Goal: Task Accomplishment & Management: Complete application form

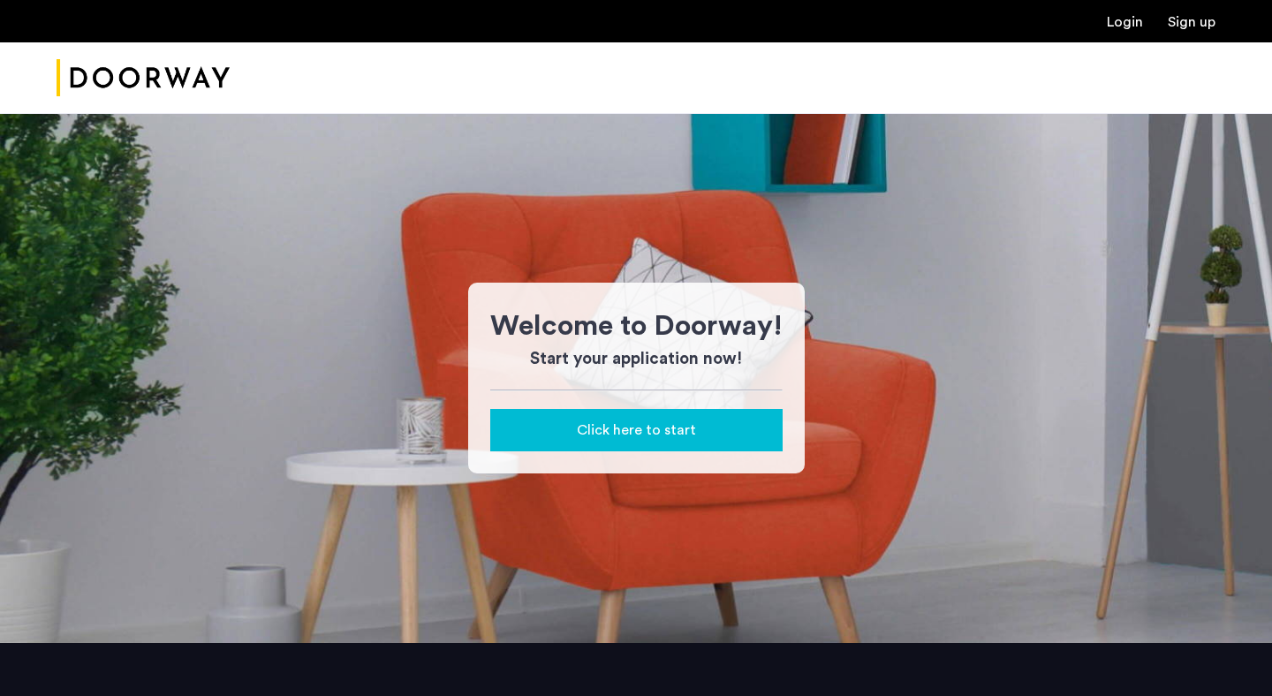
click at [658, 445] on button "Click here to start" at bounding box center [636, 430] width 292 height 42
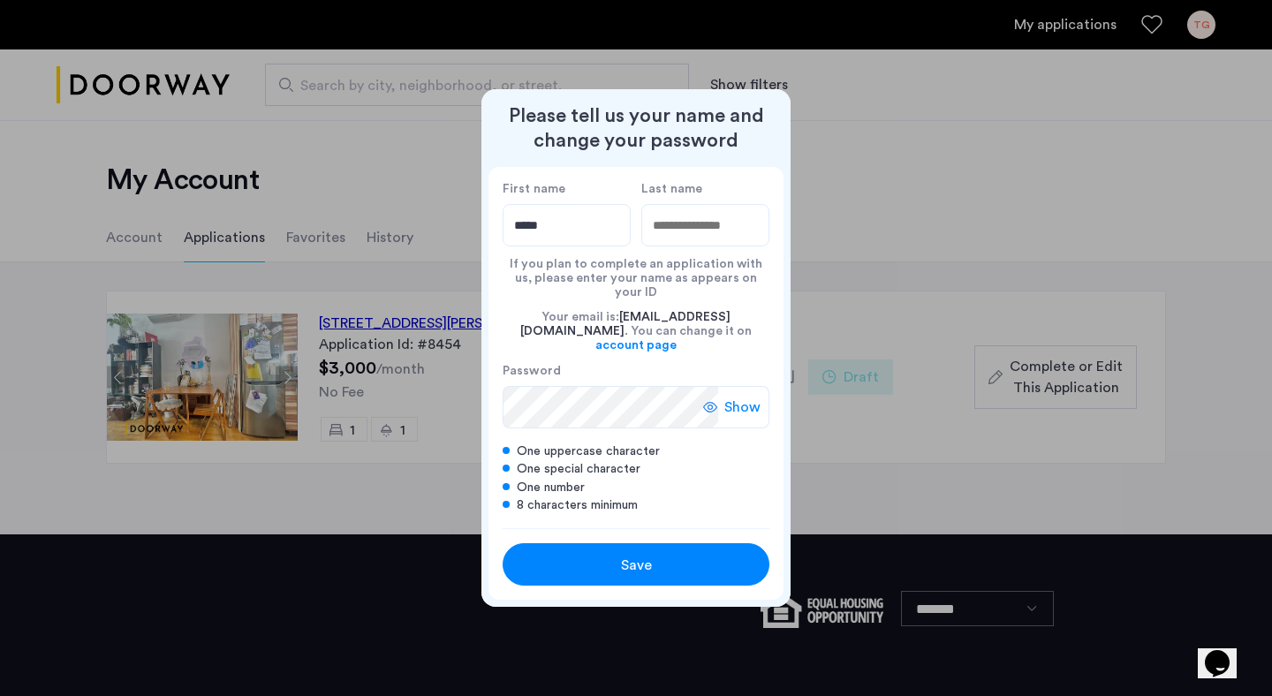
type input "*****"
click at [658, 555] on div "Save" at bounding box center [636, 565] width 170 height 21
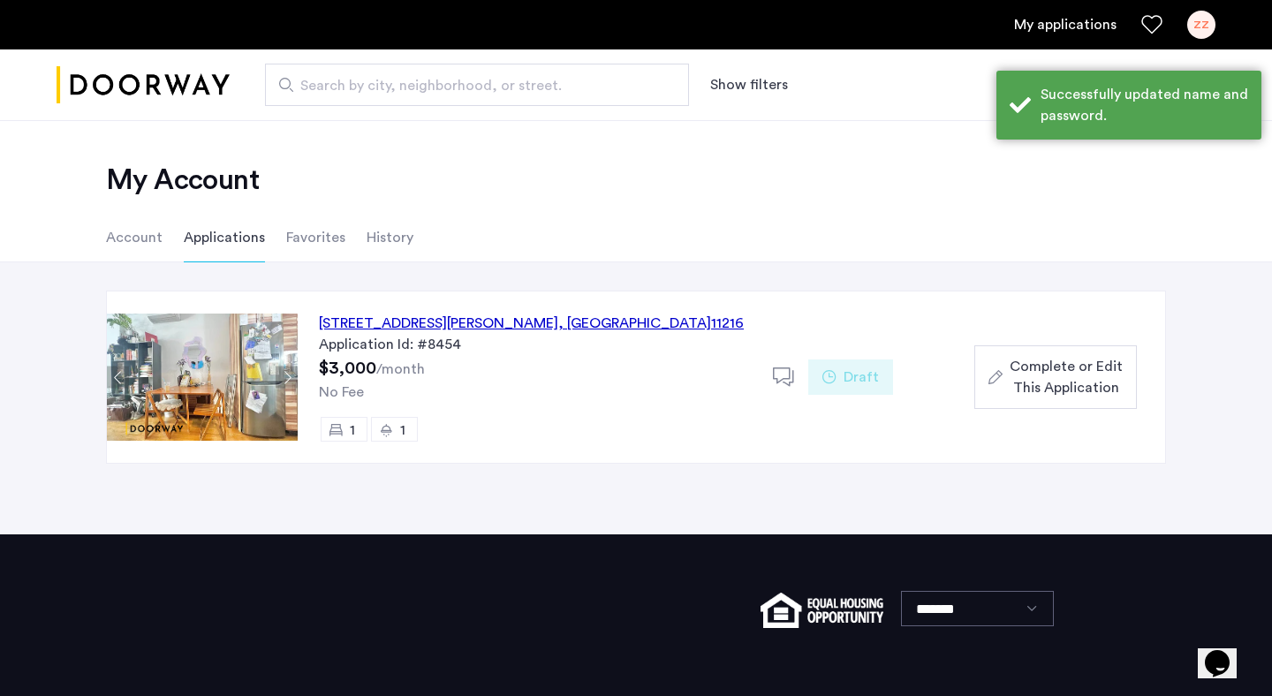
click at [1032, 371] on span "Complete or Edit This Application" at bounding box center [1066, 377] width 113 height 42
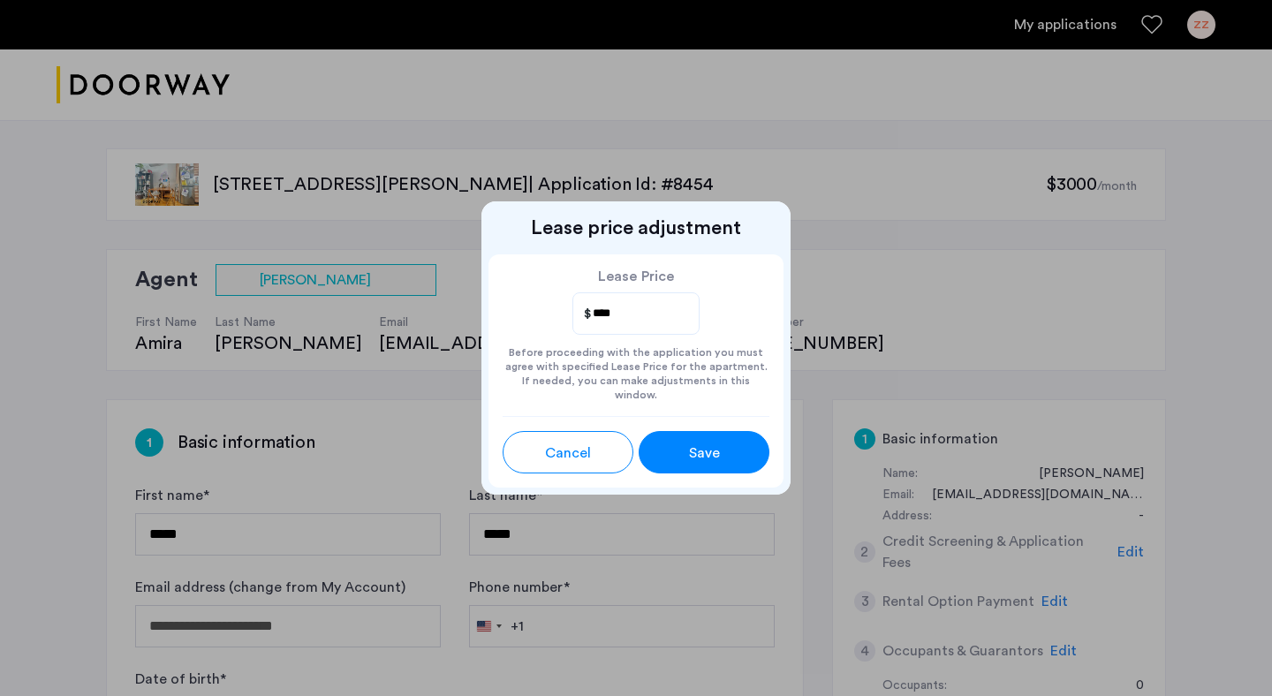
click at [688, 460] on button "Save" at bounding box center [704, 452] width 131 height 42
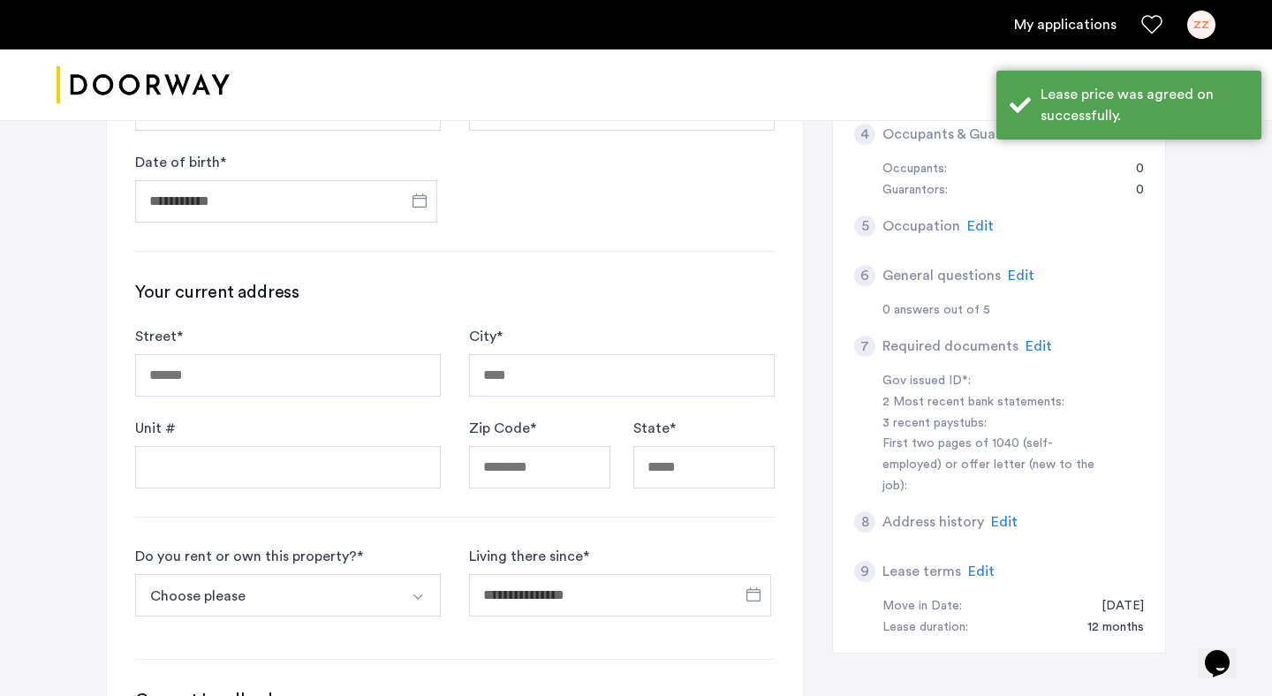
scroll to position [543, 0]
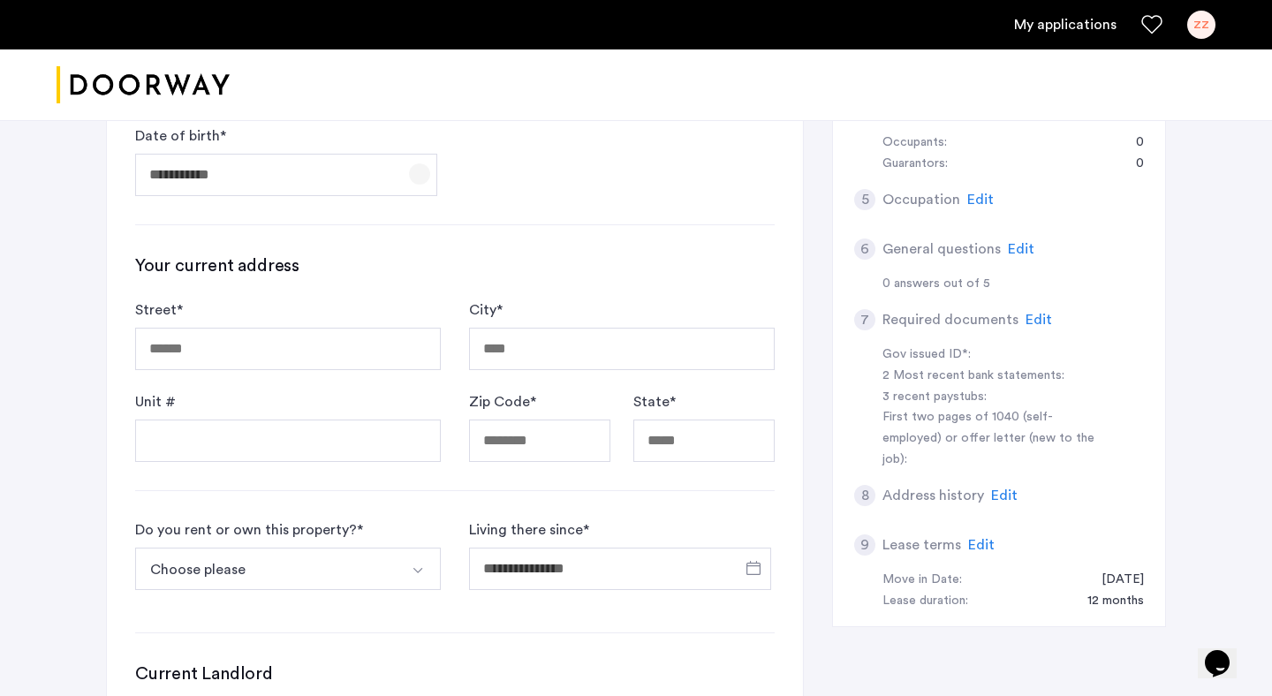
click at [428, 162] on span "Open calendar" at bounding box center [419, 174] width 42 height 42
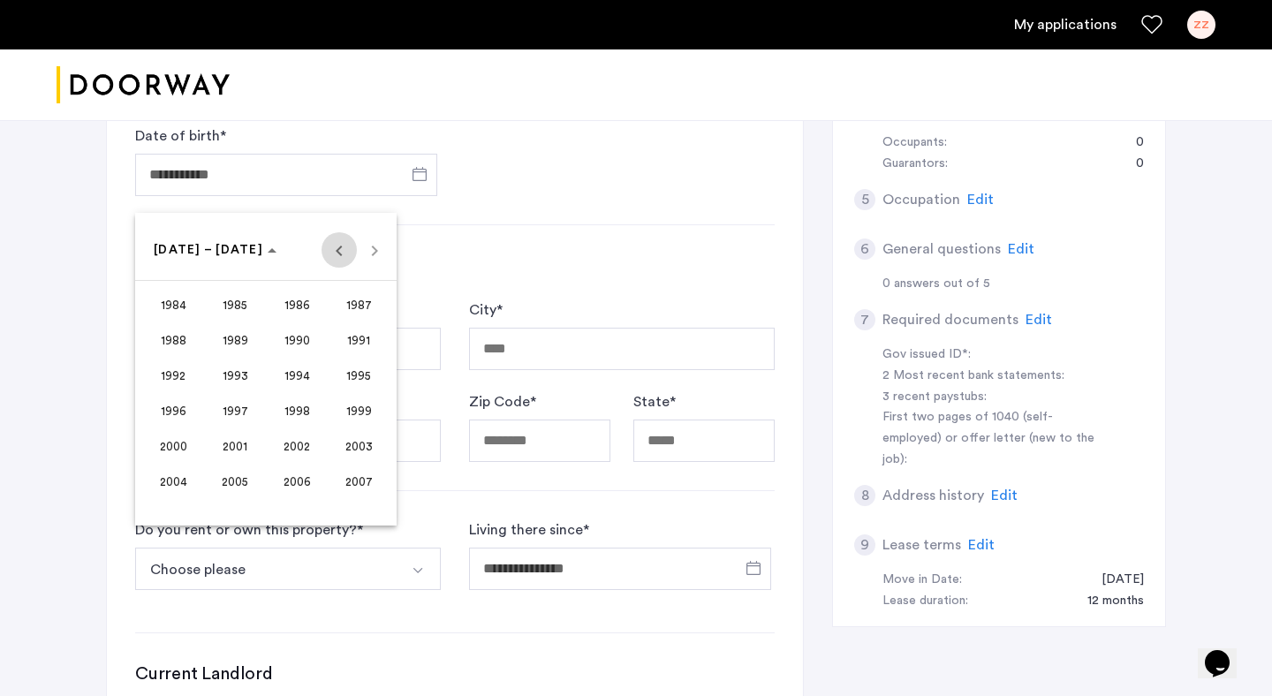
click at [338, 239] on span "Previous 24 years" at bounding box center [339, 249] width 35 height 35
click at [339, 239] on span "Previous 24 years" at bounding box center [339, 249] width 35 height 35
click at [375, 248] on span "Next 24 years" at bounding box center [374, 249] width 35 height 35
click at [376, 248] on span "Next 24 years" at bounding box center [374, 249] width 35 height 35
click at [376, 248] on div "[DATE] to [DATE] [DATE] – [DATE]" at bounding box center [266, 249] width 253 height 35
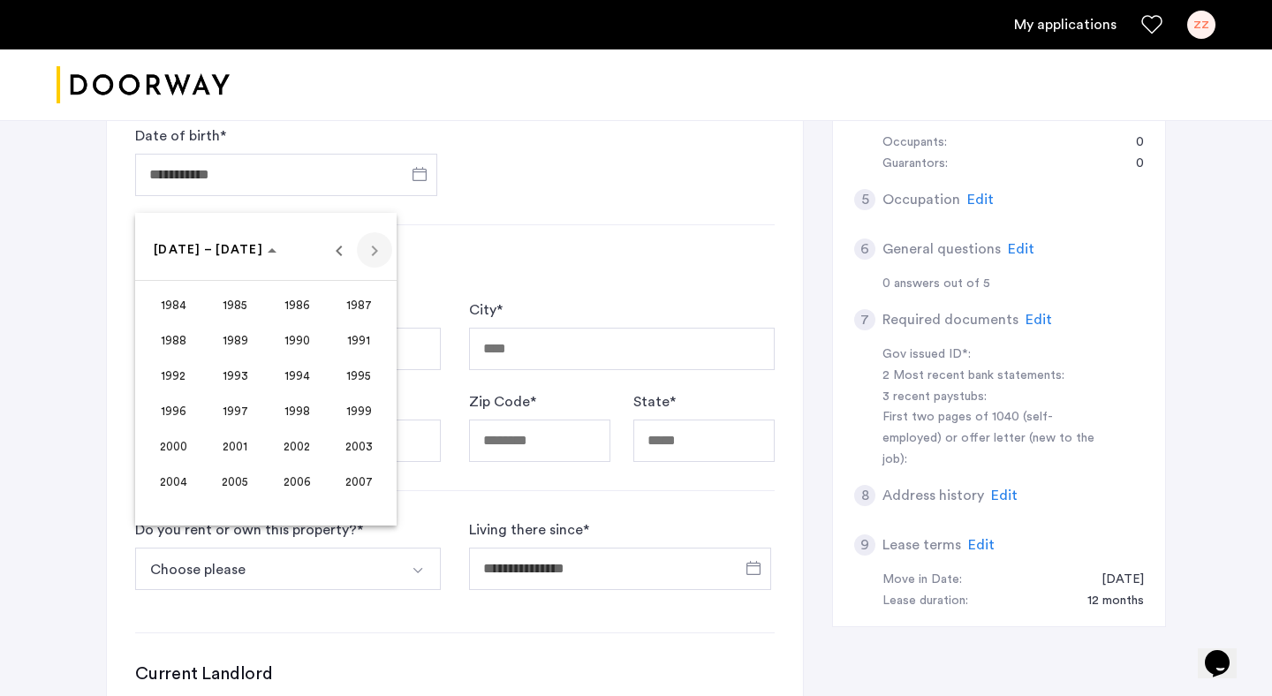
click at [376, 248] on div "[DATE] to [DATE] [DATE] – [DATE]" at bounding box center [266, 249] width 253 height 35
click at [352, 254] on span "Previous 24 years" at bounding box center [339, 249] width 35 height 35
click at [375, 252] on span "Next 24 years" at bounding box center [374, 249] width 35 height 35
click at [368, 345] on span "1991" at bounding box center [359, 340] width 56 height 32
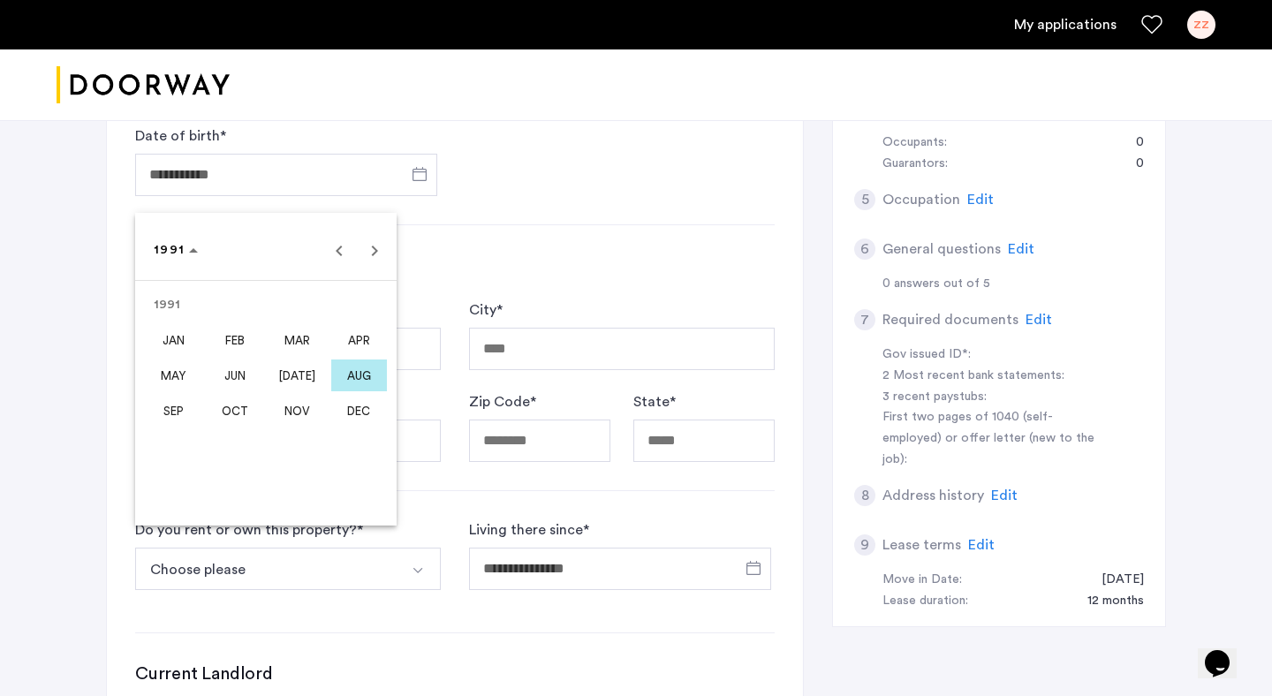
click at [523, 239] on div at bounding box center [636, 348] width 1272 height 696
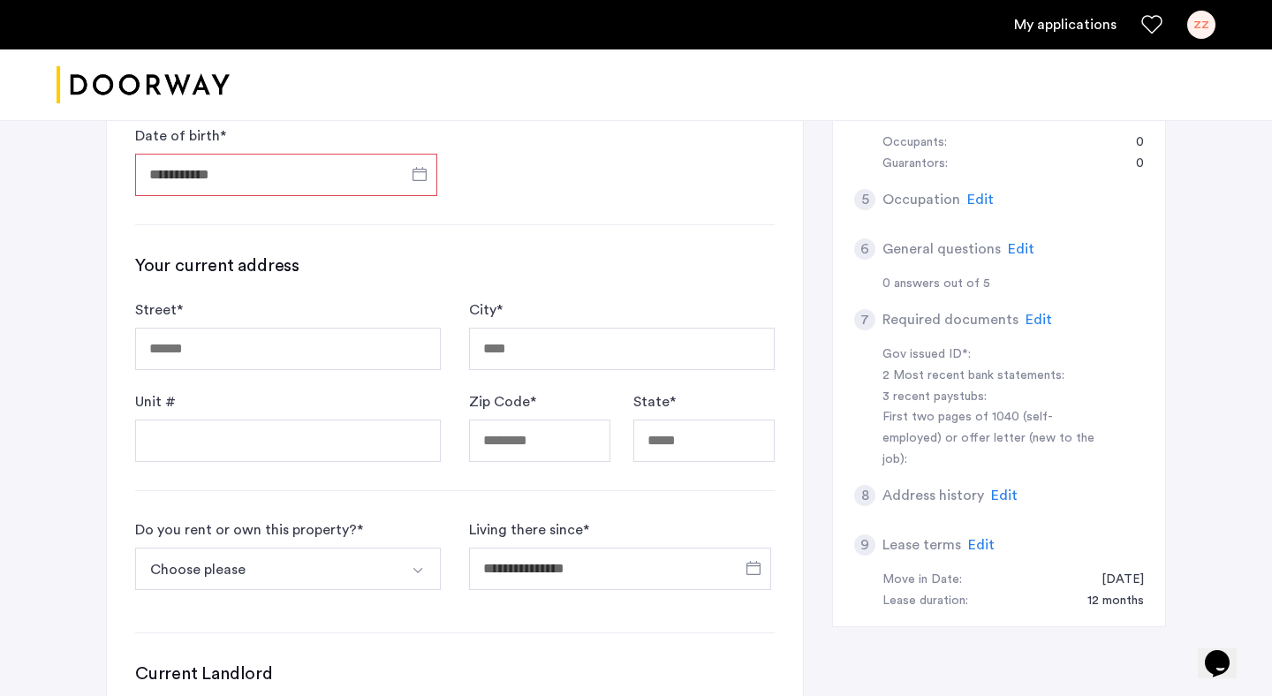
click at [391, 185] on input "Date of birth *" at bounding box center [286, 175] width 302 height 42
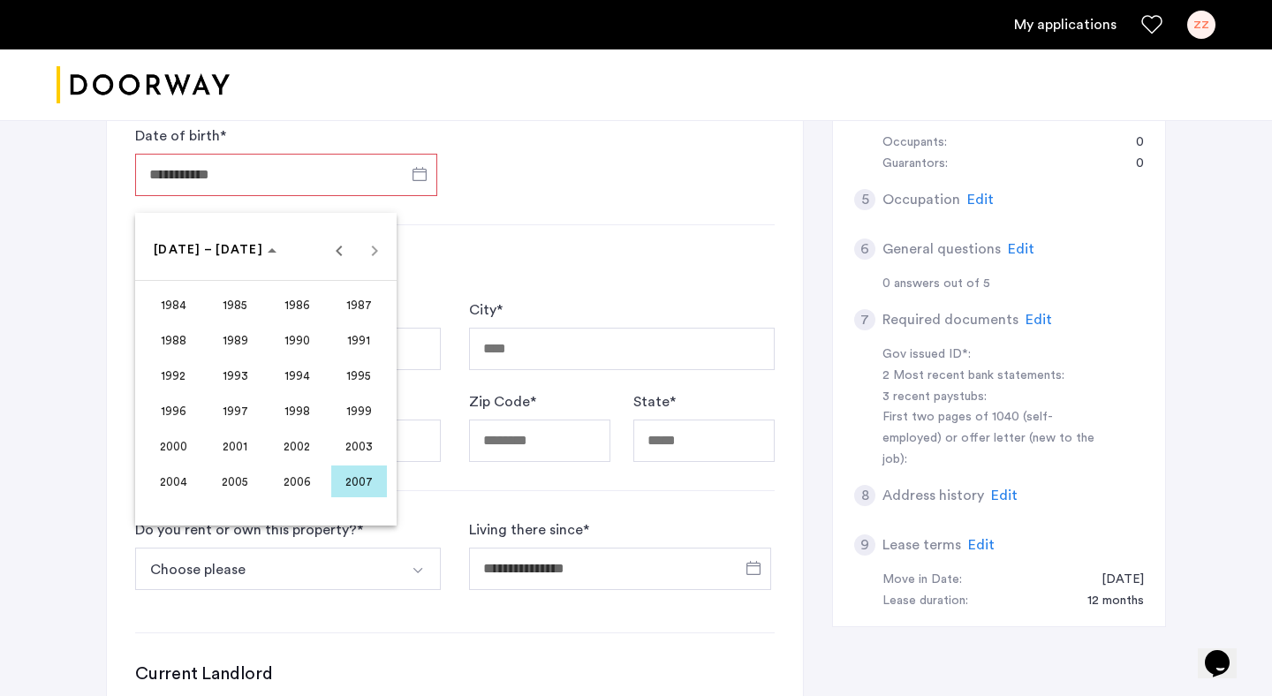
click at [361, 338] on span "1991" at bounding box center [359, 340] width 56 height 32
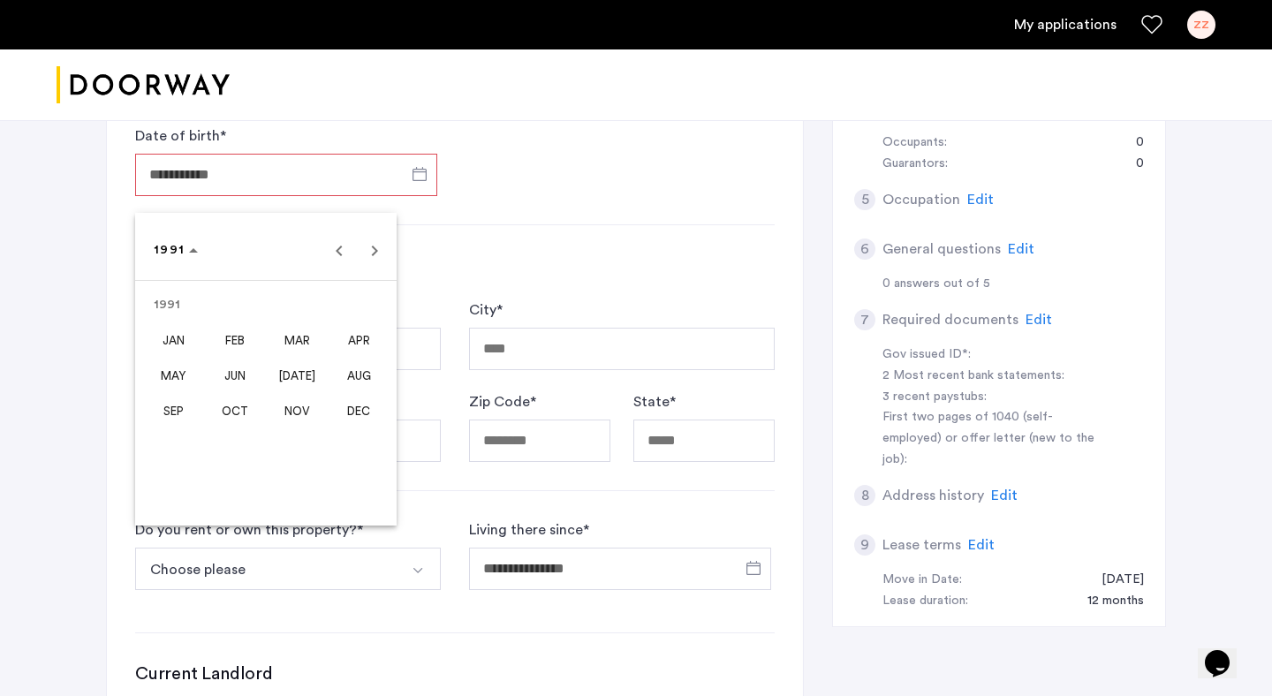
click at [180, 389] on span "MAY" at bounding box center [174, 376] width 56 height 32
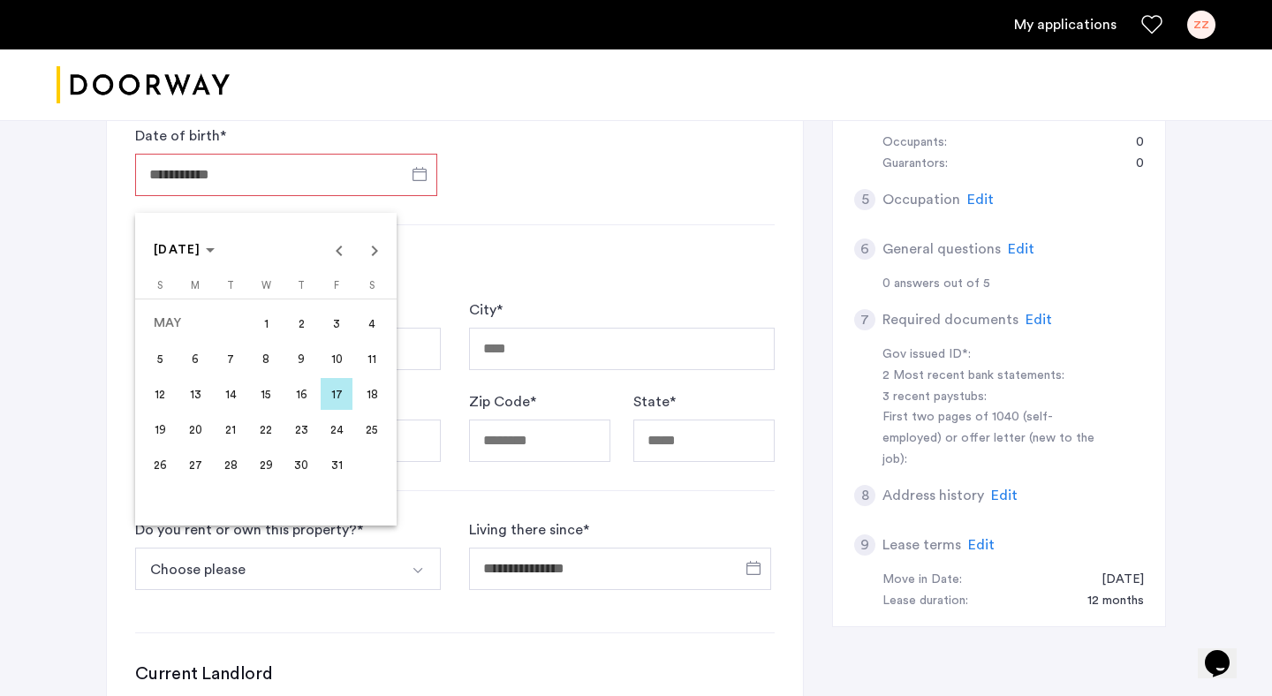
click at [192, 474] on span "27" at bounding box center [195, 465] width 32 height 32
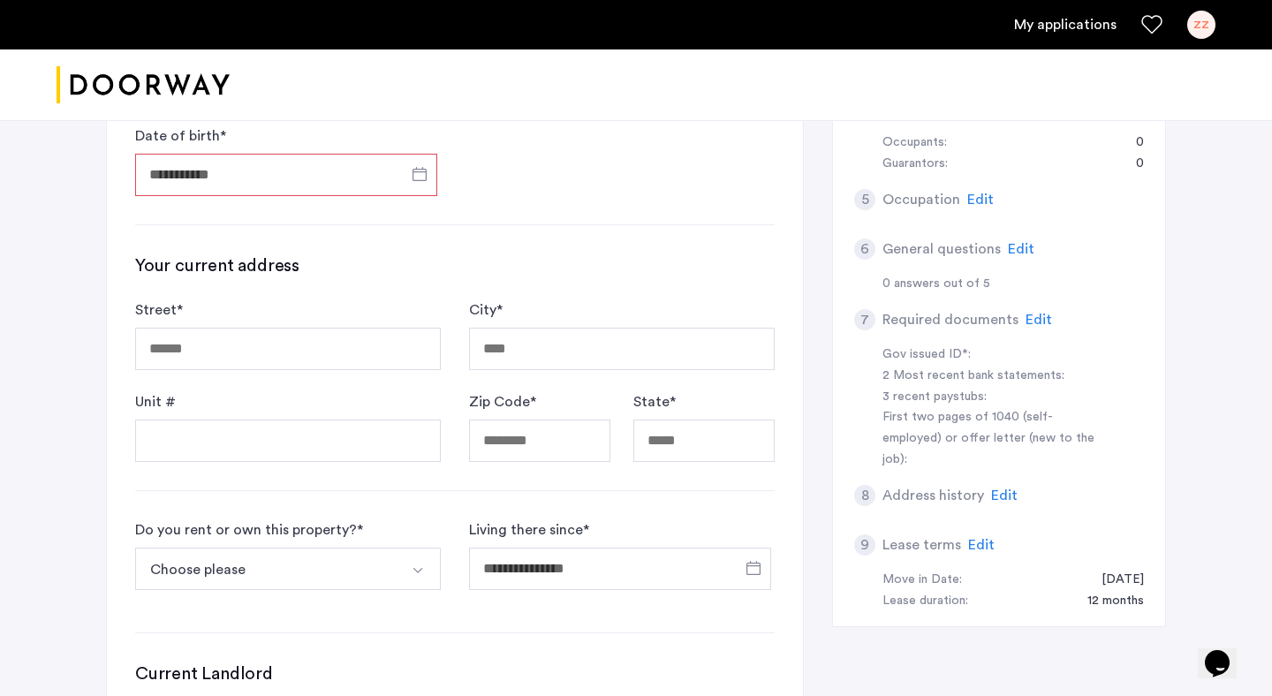
type input "**********"
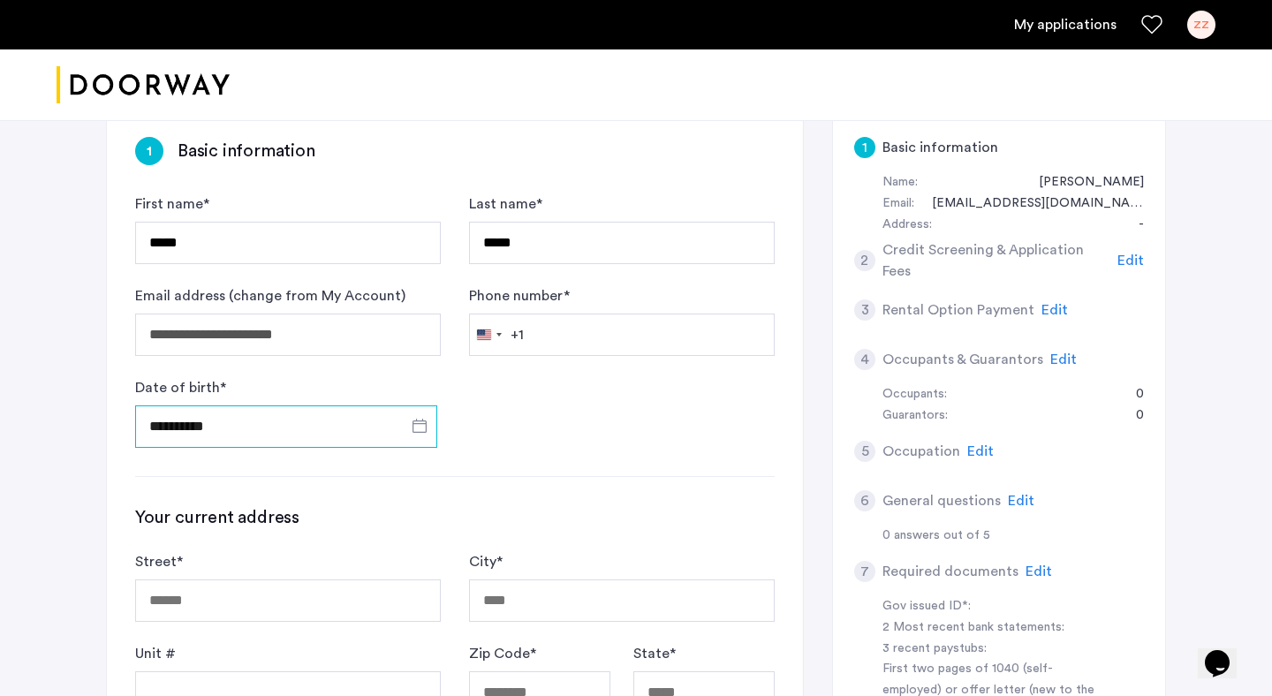
scroll to position [332, 0]
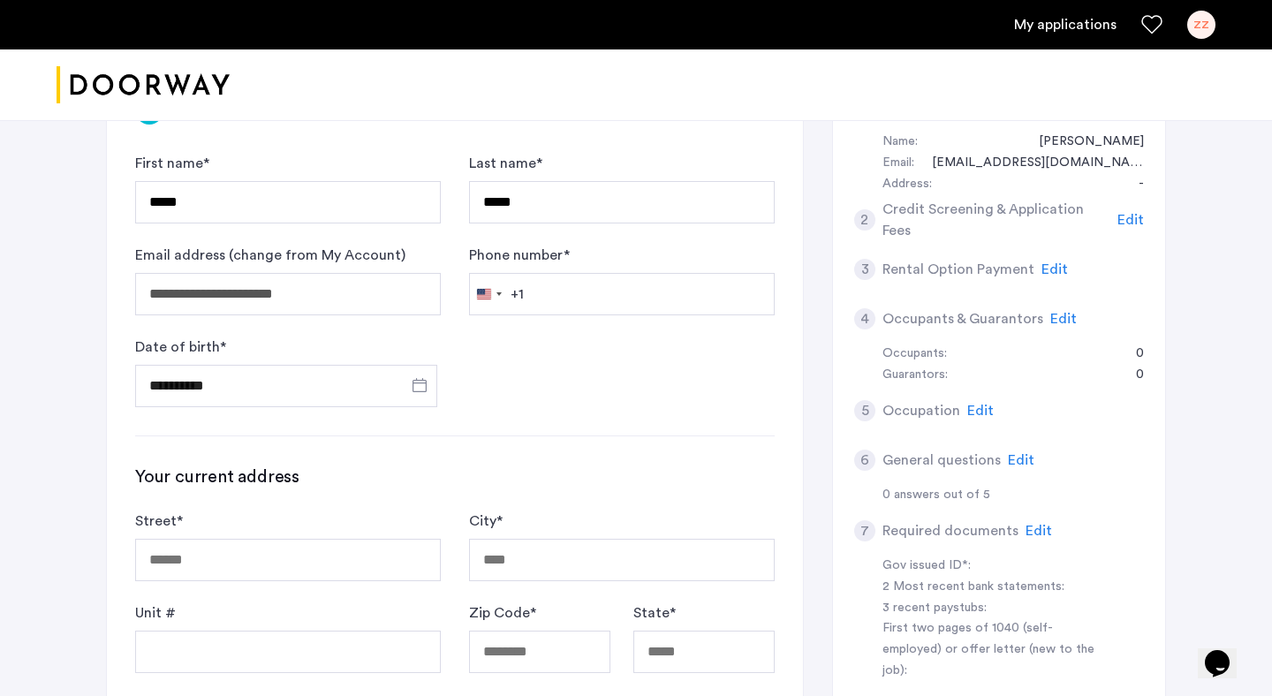
click at [672, 271] on div "Phone number * [GEOGRAPHIC_DATA] +1 +1 244 results found [GEOGRAPHIC_DATA] +93 …" at bounding box center [622, 280] width 306 height 71
click at [641, 293] on input "Phone number *" at bounding box center [622, 294] width 306 height 42
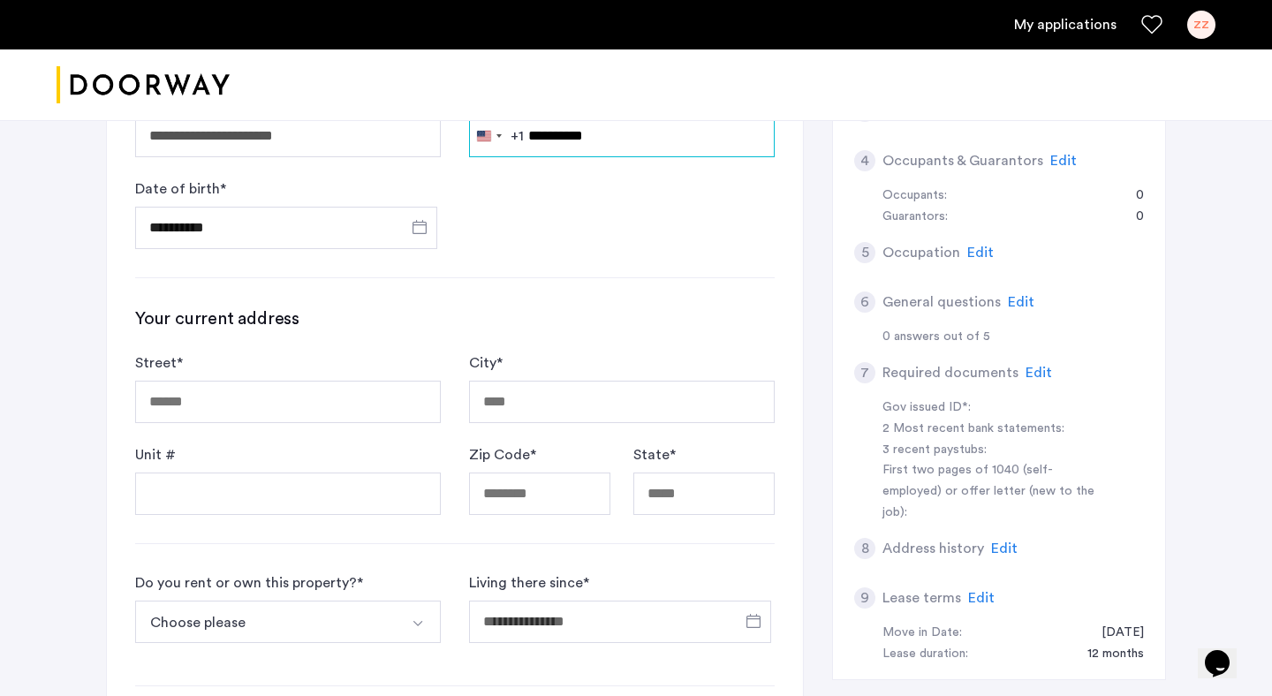
scroll to position [514, 0]
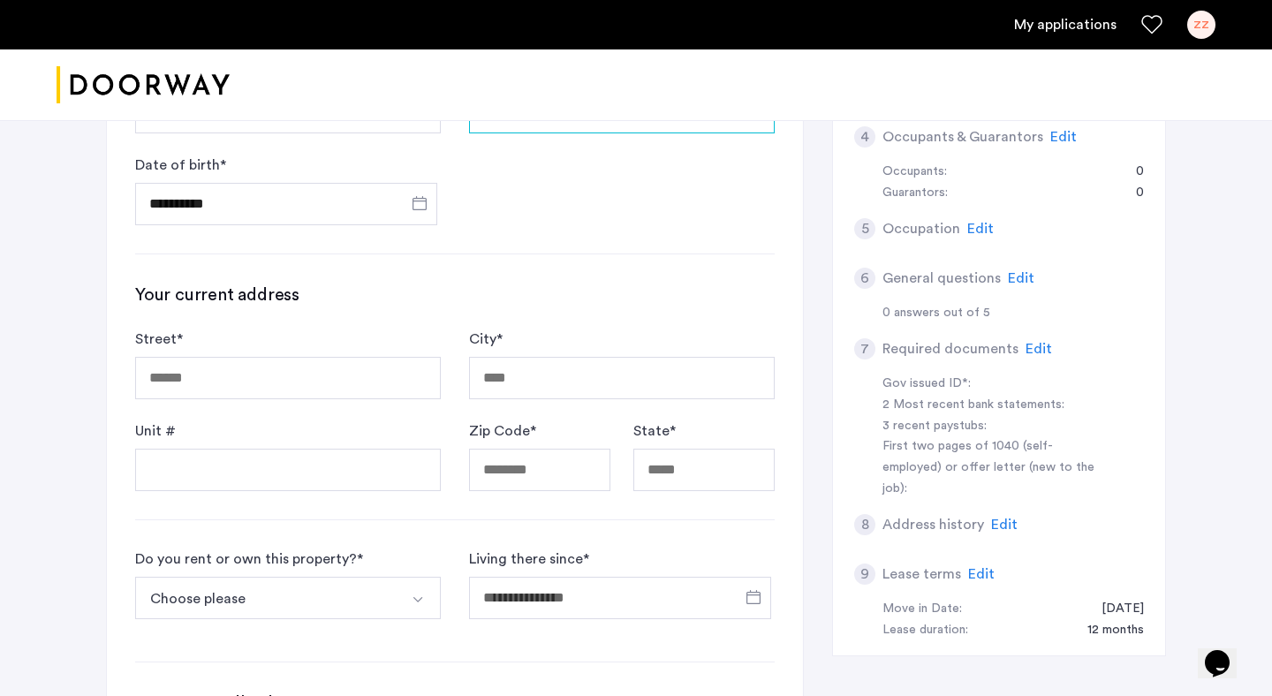
type input "**********"
click at [347, 485] on input "Unit #" at bounding box center [288, 470] width 306 height 42
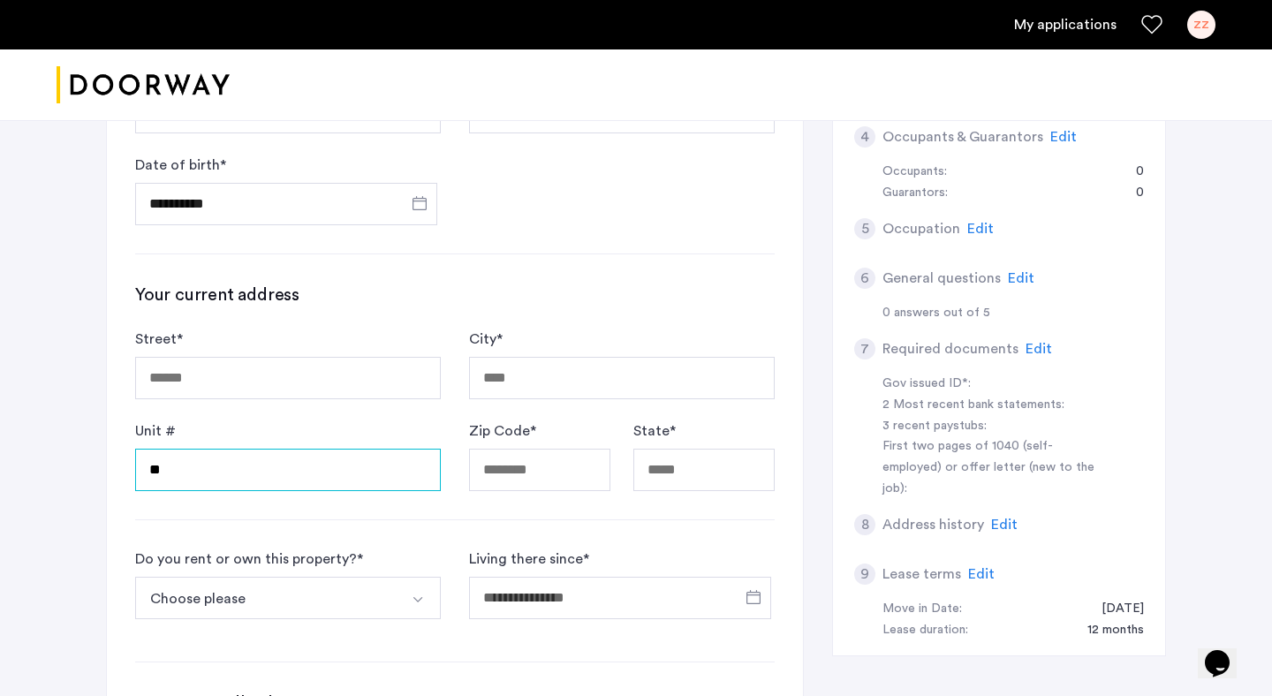
type input "**"
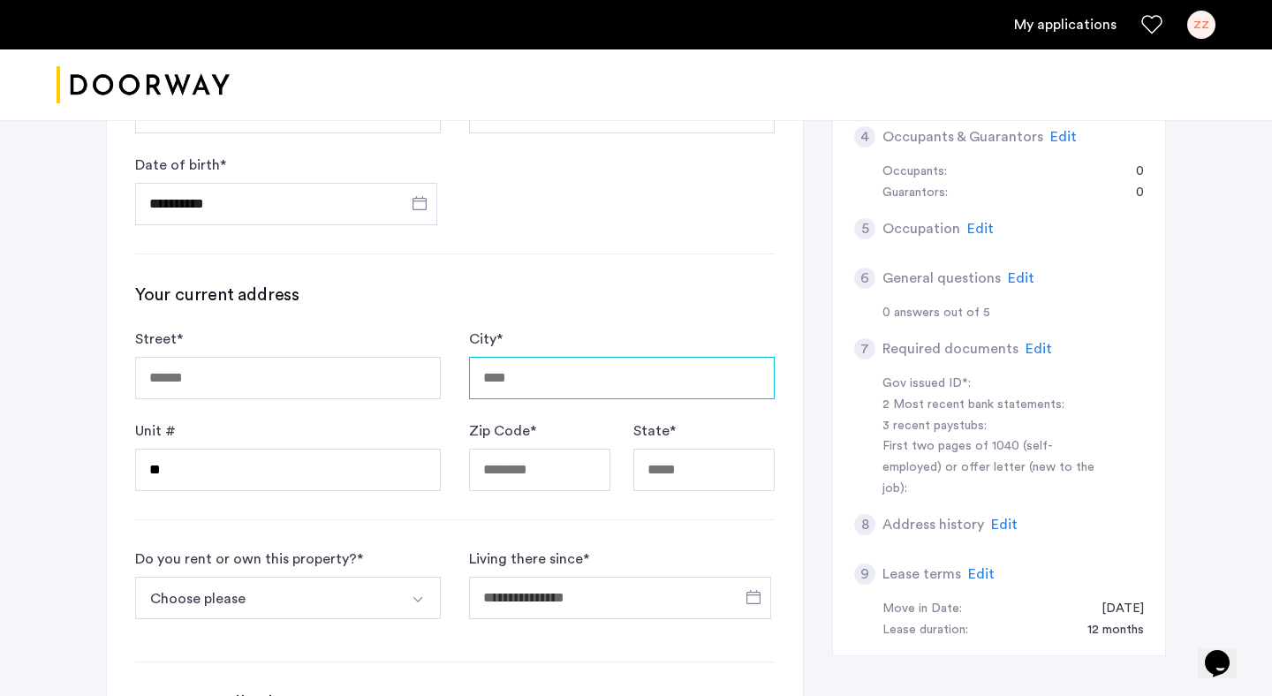
click at [600, 382] on input "City *" at bounding box center [622, 378] width 306 height 42
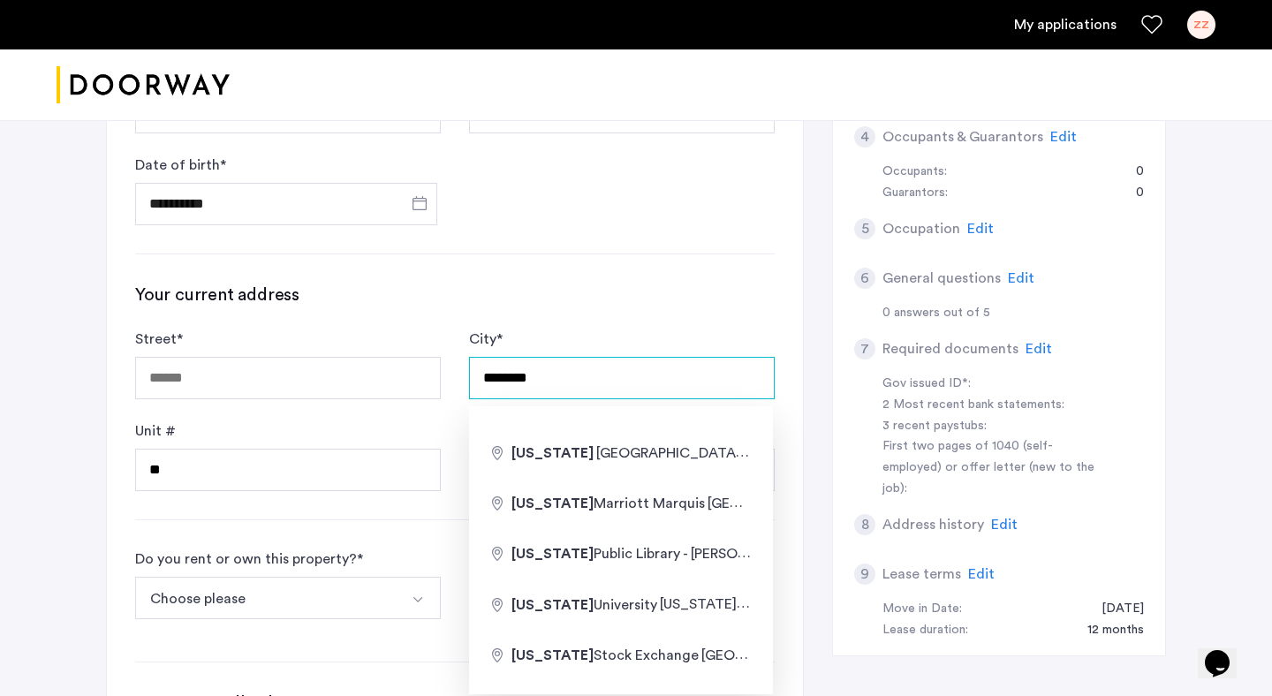
type input "********"
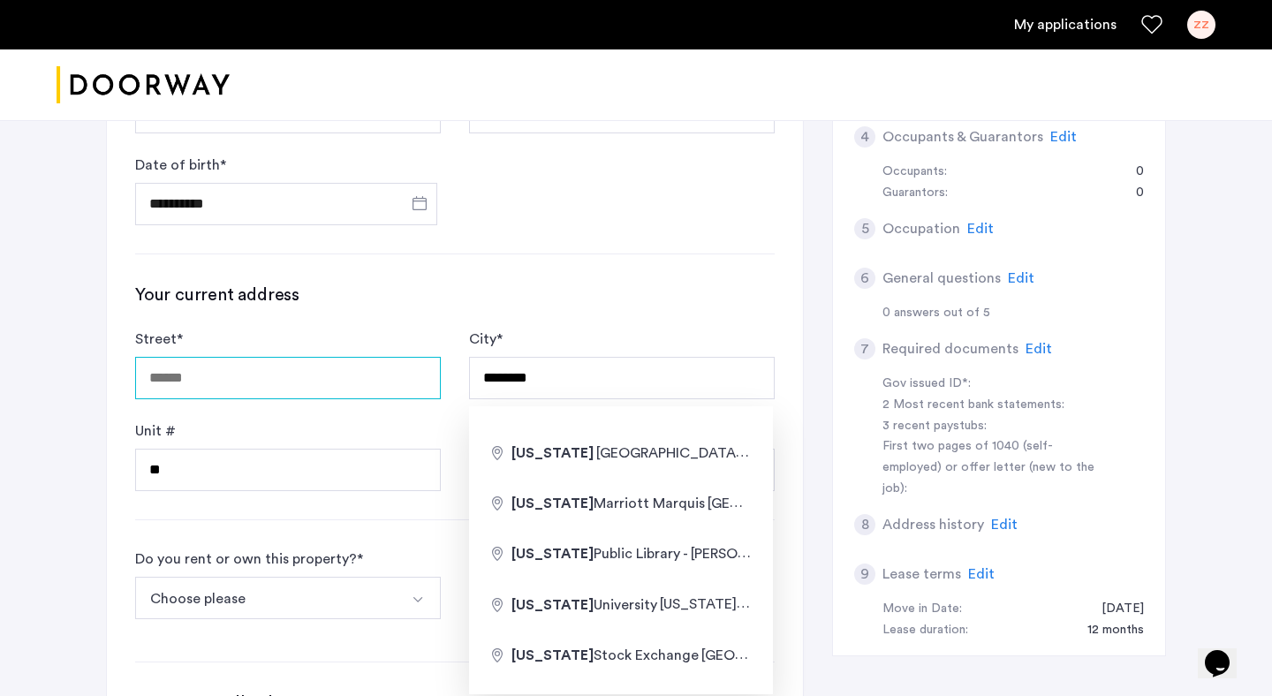
click at [293, 380] on input "Street *" at bounding box center [288, 378] width 306 height 42
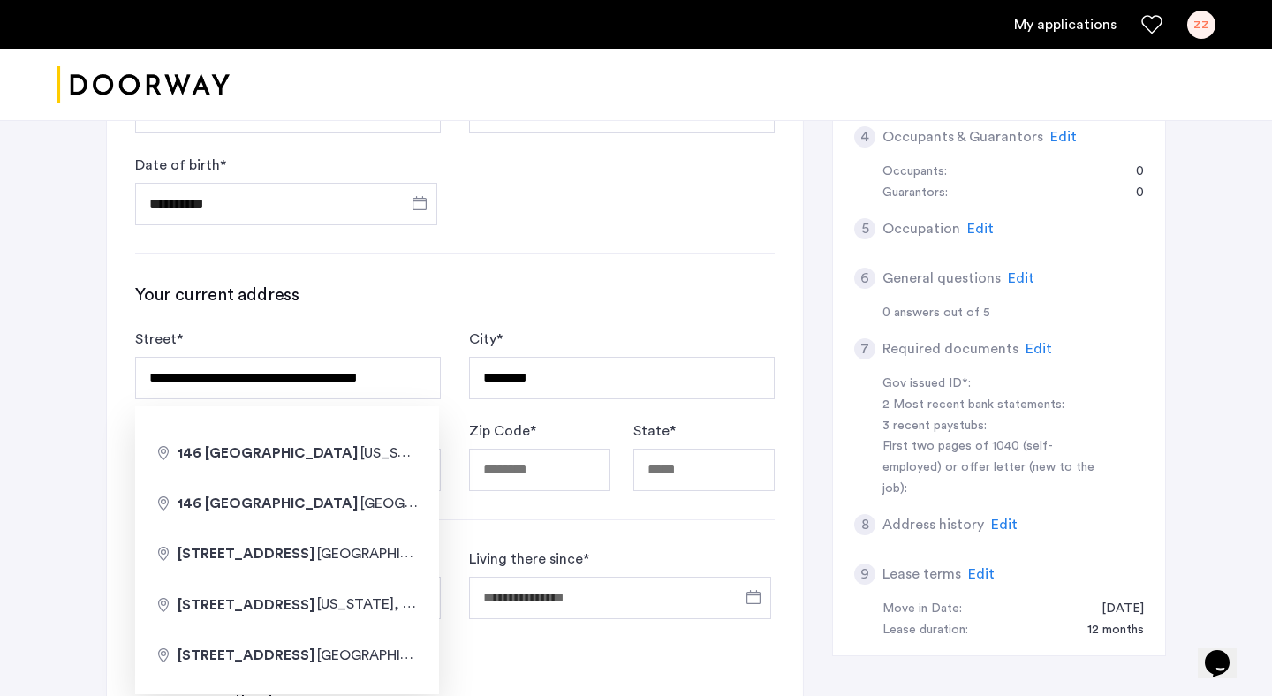
type input "**********"
type input "*****"
type input "**"
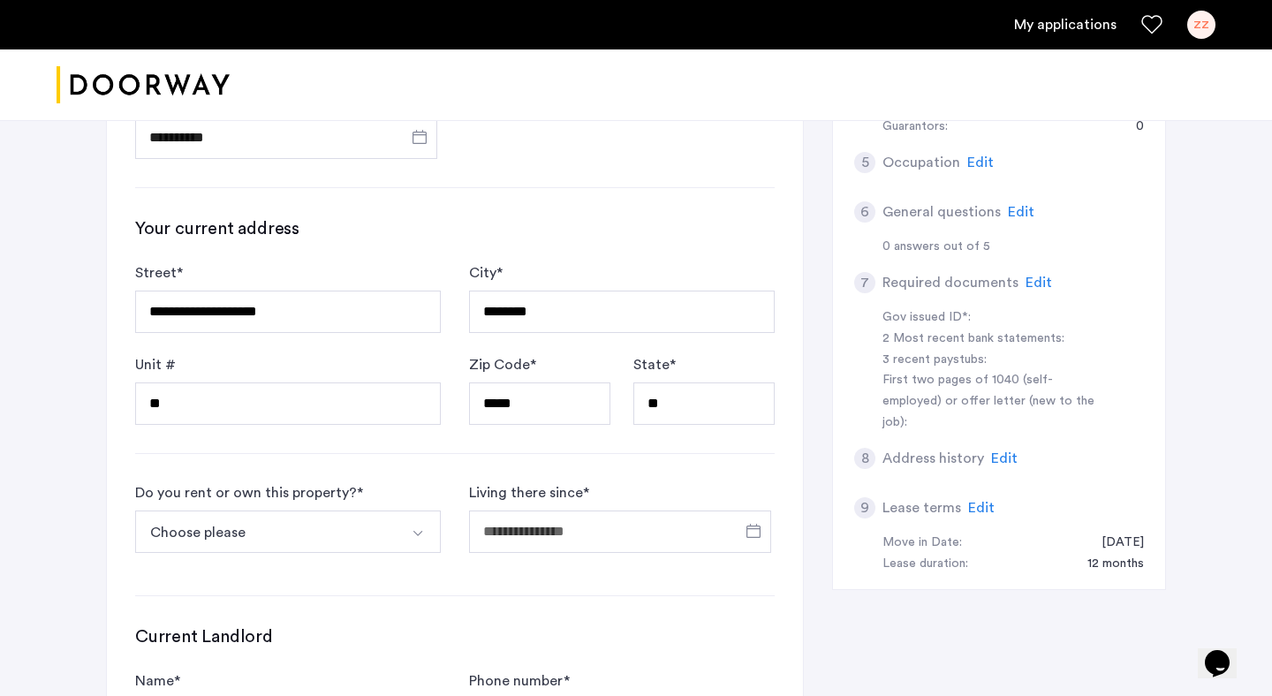
scroll to position [647, 0]
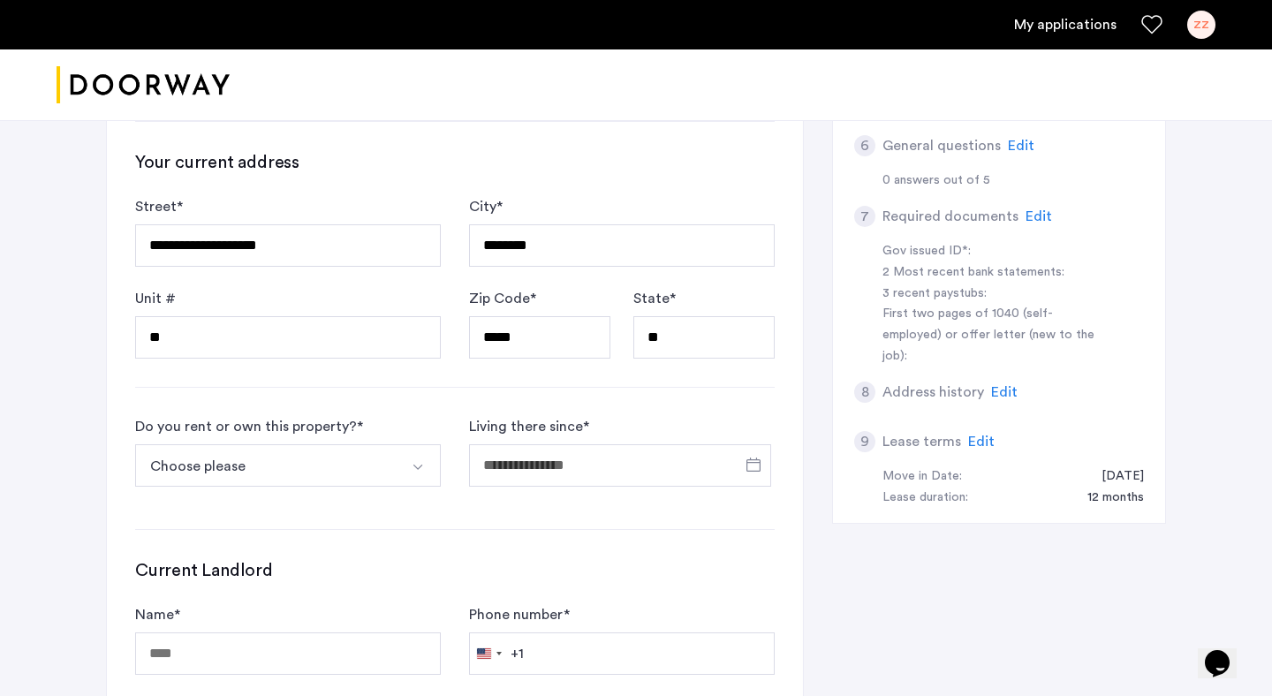
click at [345, 477] on button "Choose please" at bounding box center [267, 465] width 264 height 42
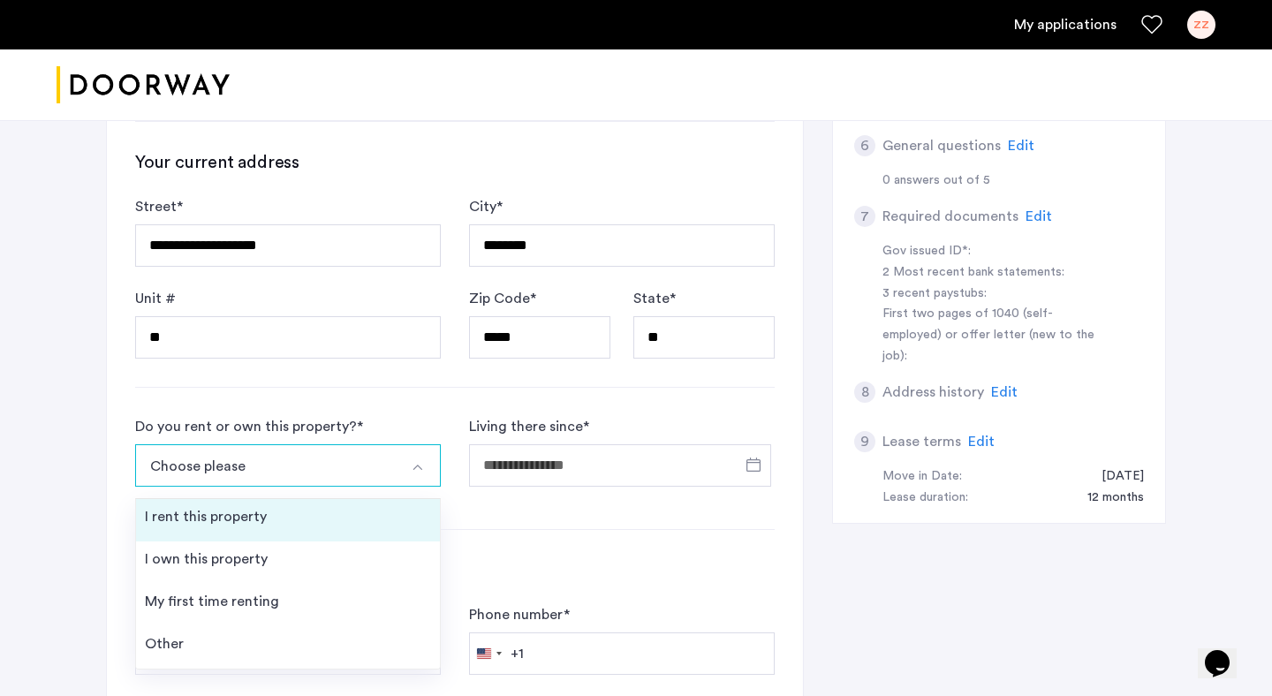
click at [343, 535] on li "I rent this property" at bounding box center [288, 520] width 304 height 42
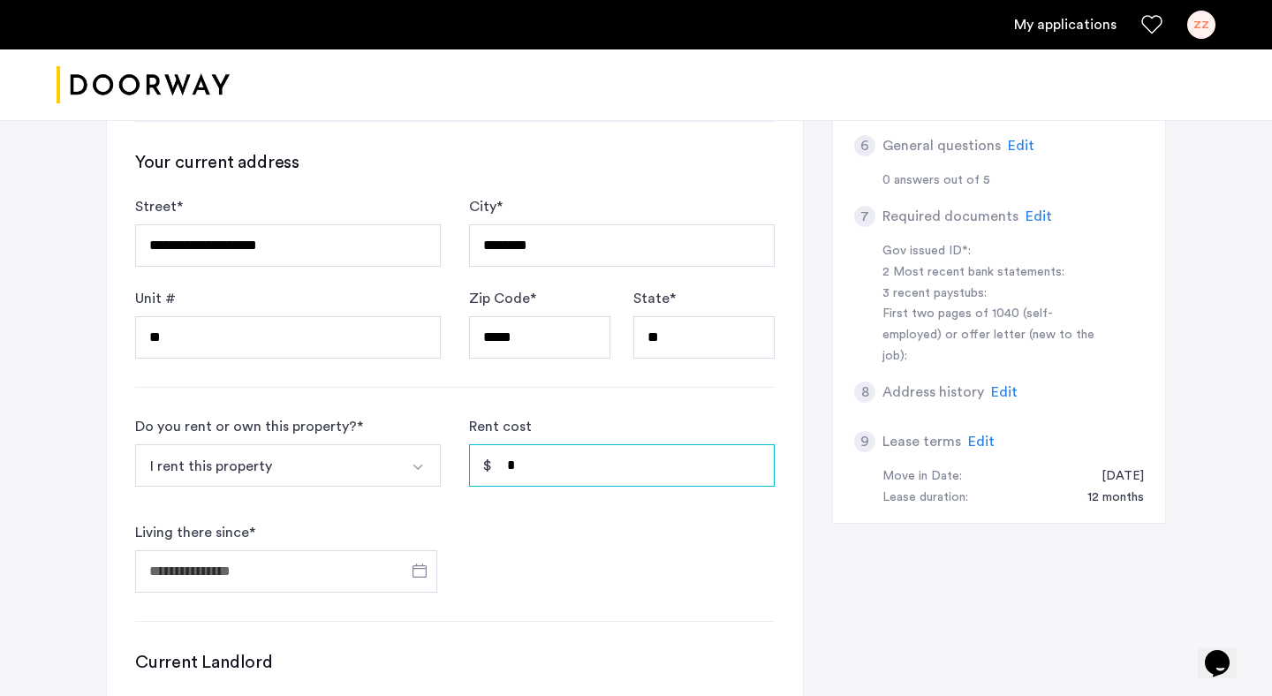
click at [584, 466] on input "*" at bounding box center [622, 465] width 306 height 42
type input "*****"
click at [302, 570] on input "Living there since *" at bounding box center [286, 571] width 302 height 42
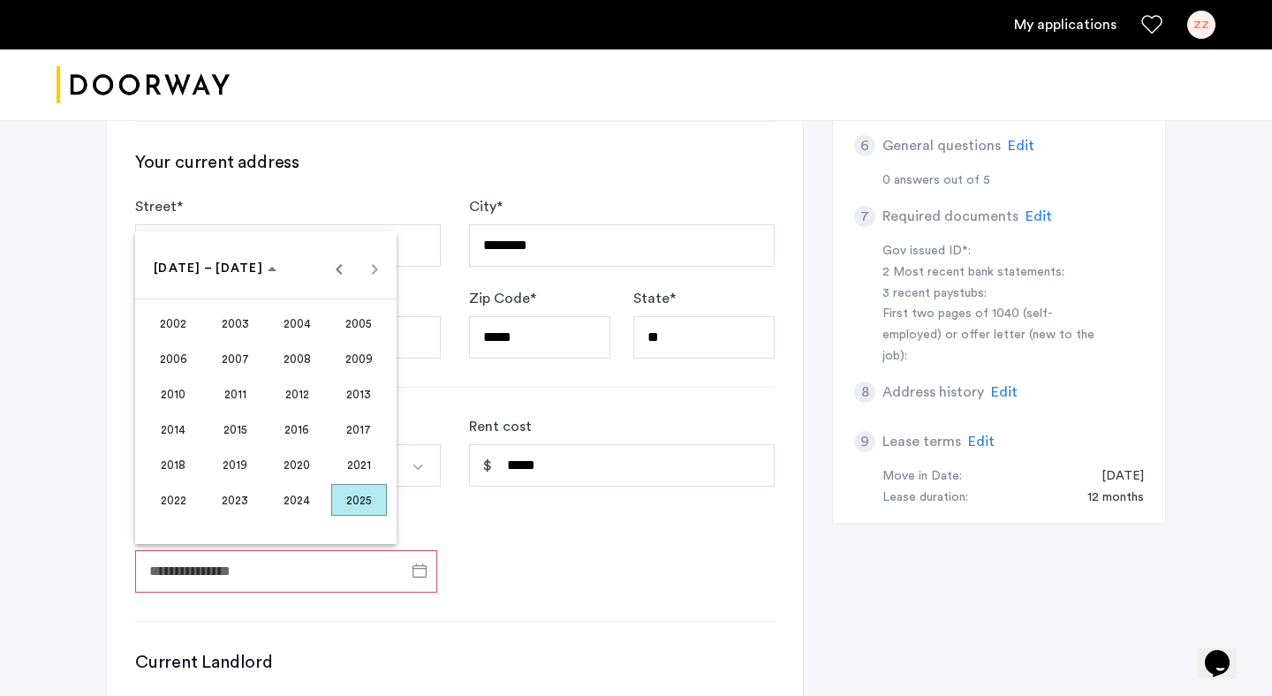
click at [305, 506] on span "2024" at bounding box center [297, 500] width 56 height 32
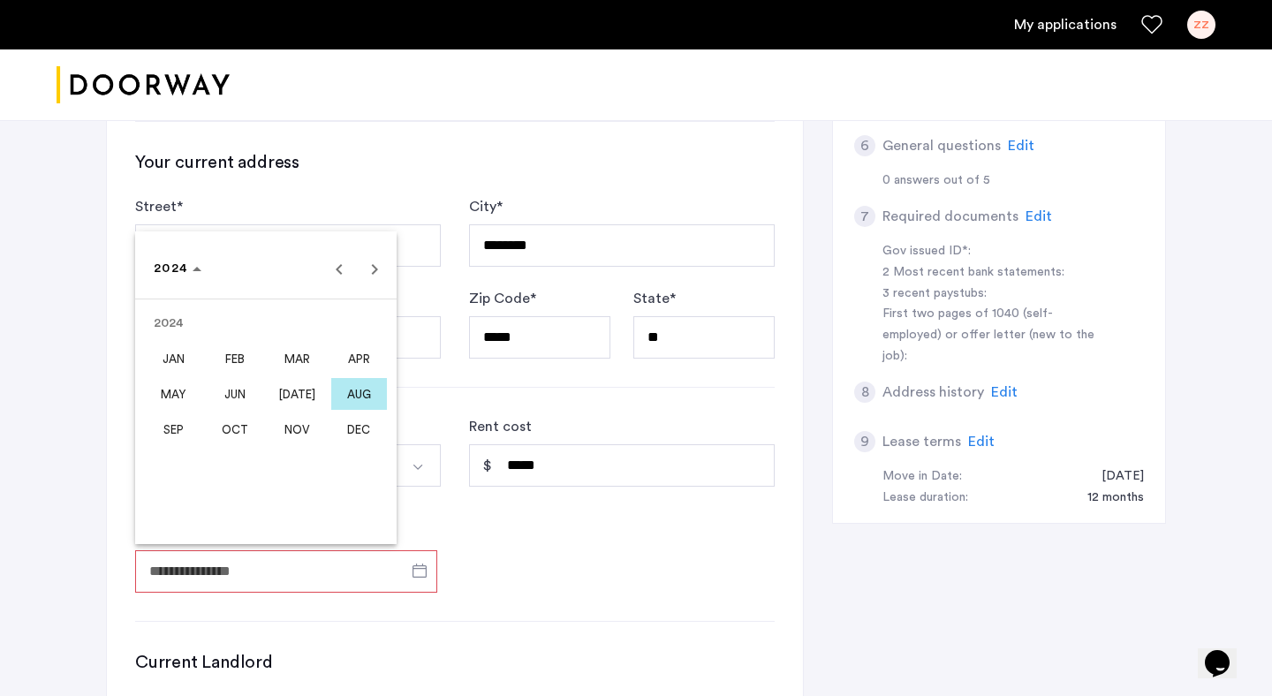
click at [170, 433] on span "SEP" at bounding box center [174, 429] width 56 height 32
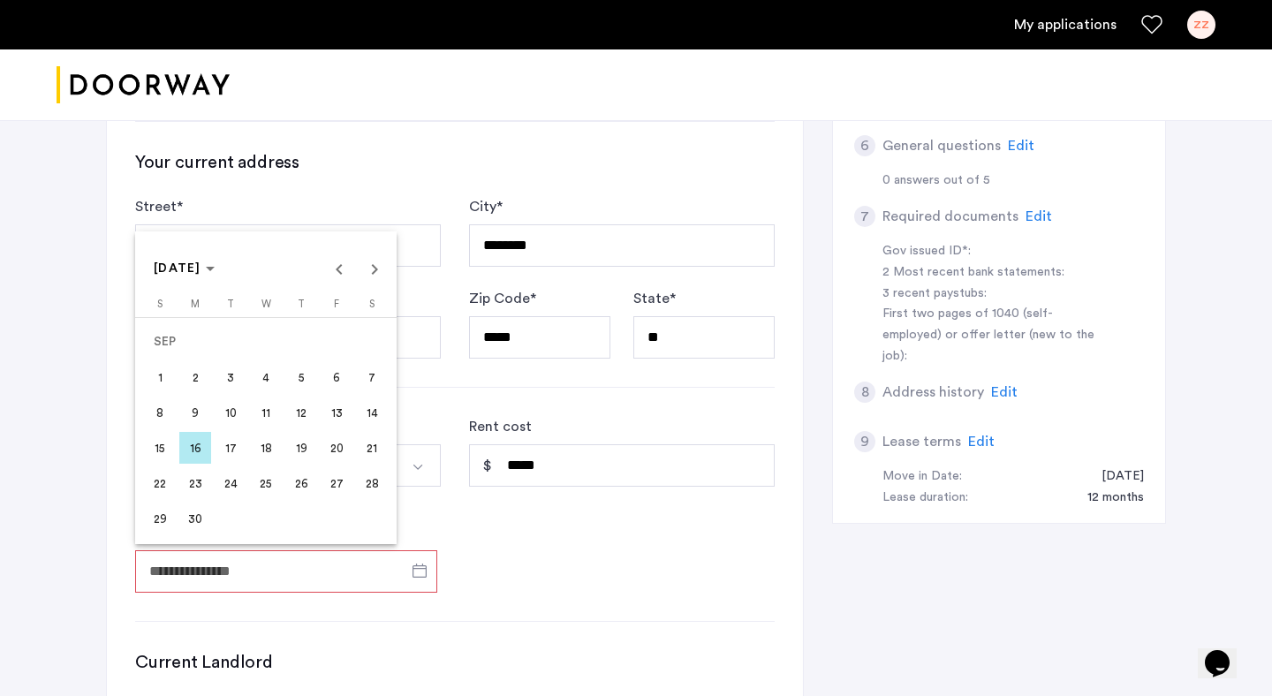
click at [193, 524] on span "30" at bounding box center [195, 519] width 32 height 32
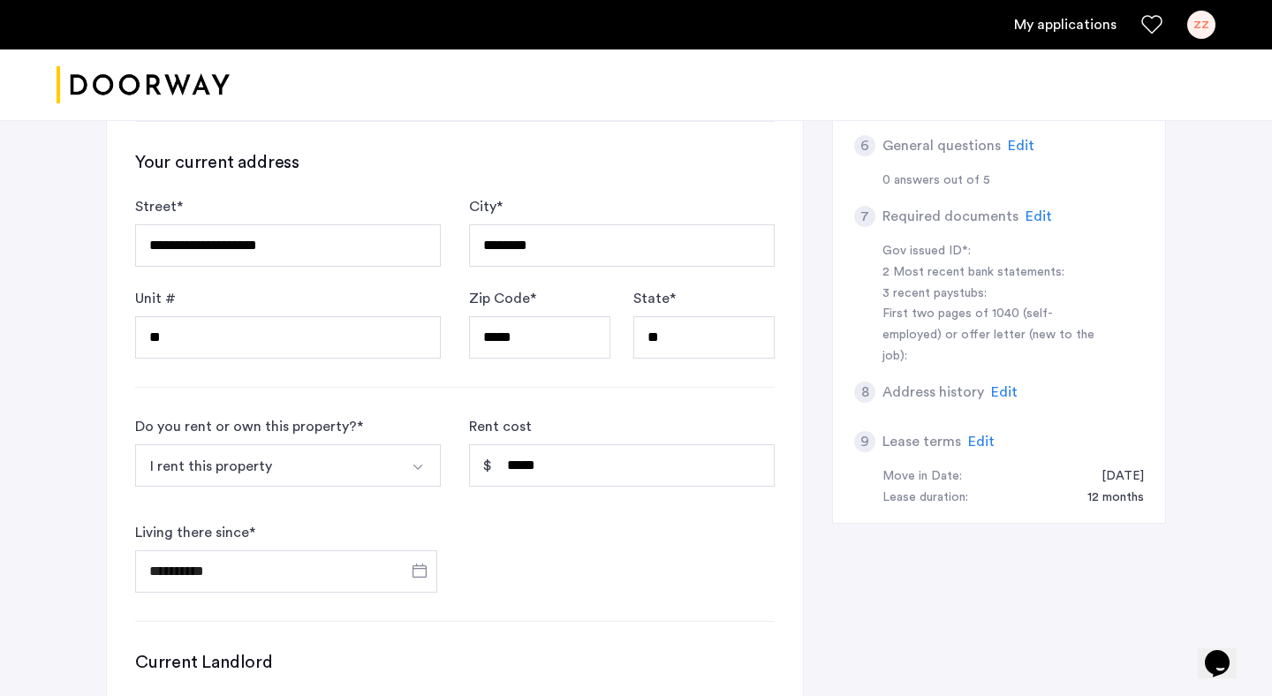
click at [501, 622] on div "**********" at bounding box center [455, 335] width 696 height 1162
click at [427, 575] on span "Open calendar" at bounding box center [419, 570] width 42 height 42
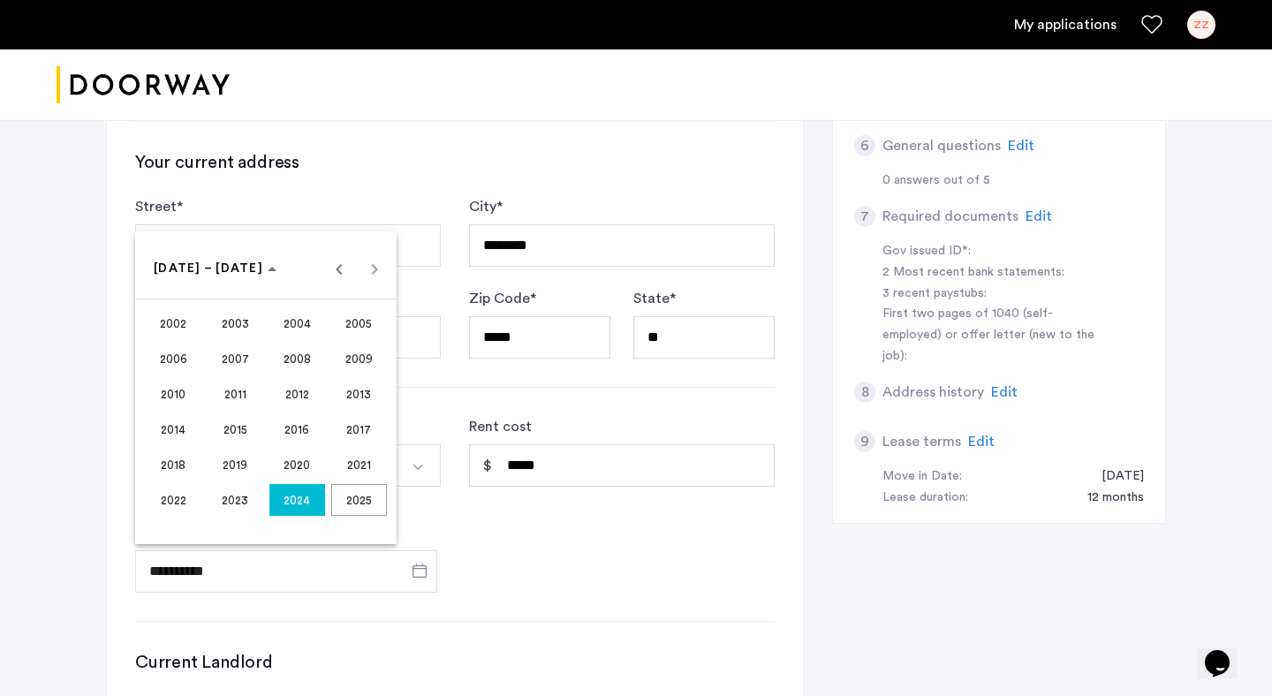
click at [309, 510] on span "2024" at bounding box center [297, 500] width 56 height 32
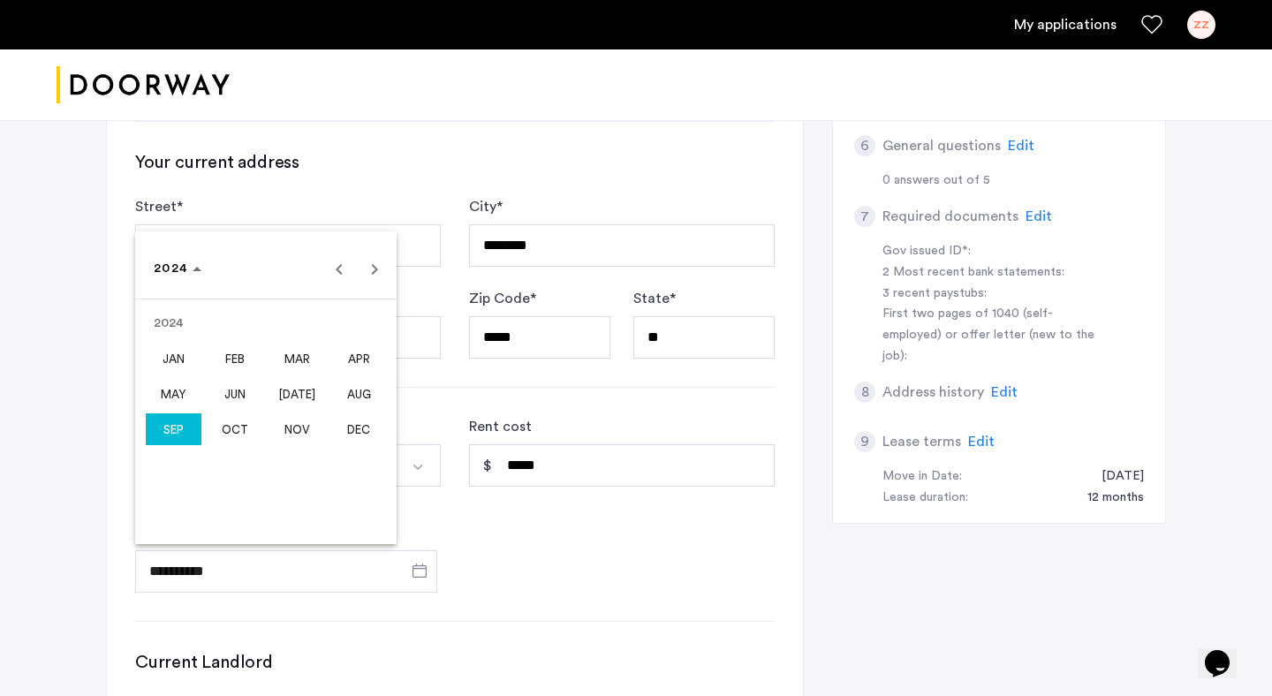
click at [234, 432] on span "OCT" at bounding box center [236, 429] width 56 height 32
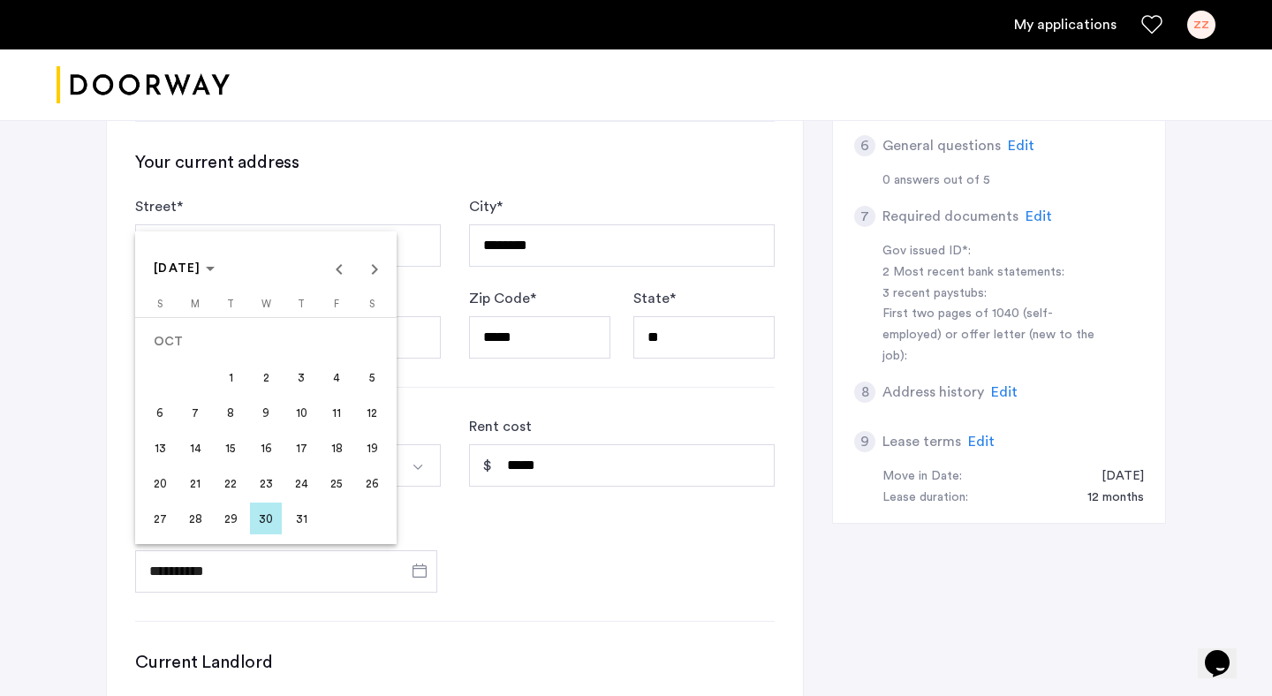
click at [224, 370] on span "1" at bounding box center [231, 377] width 32 height 32
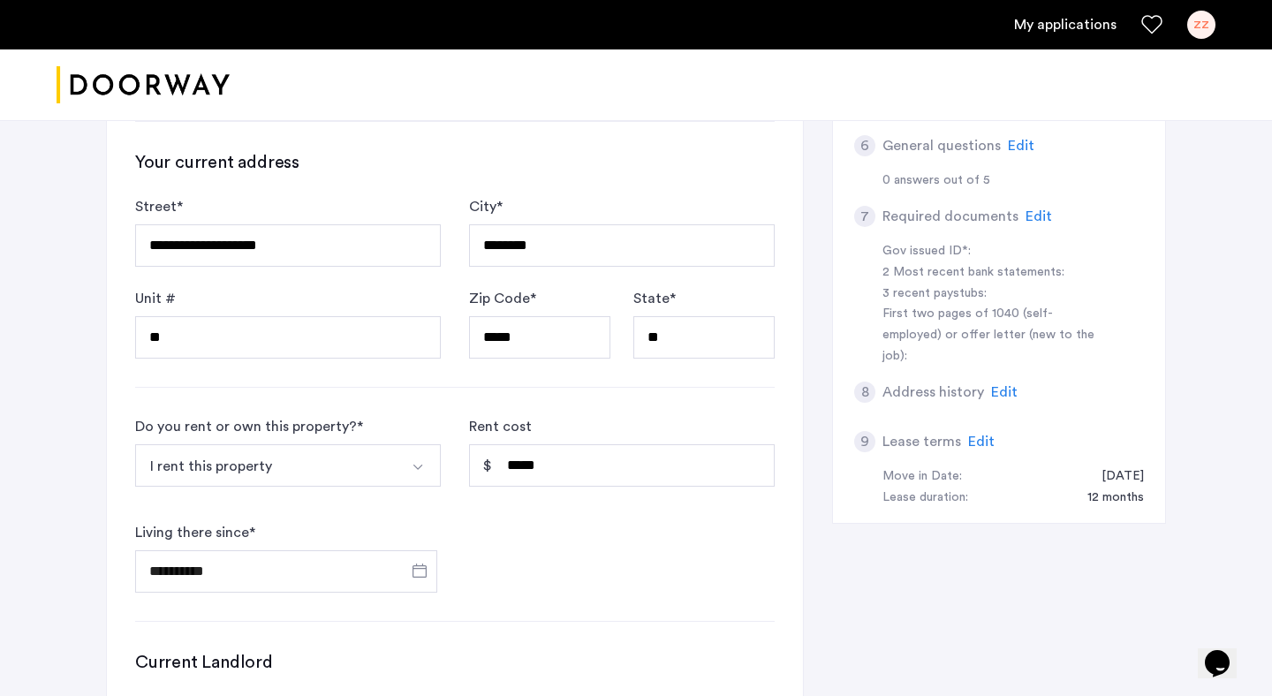
type input "**********"
click at [502, 564] on form "**********" at bounding box center [455, 504] width 640 height 177
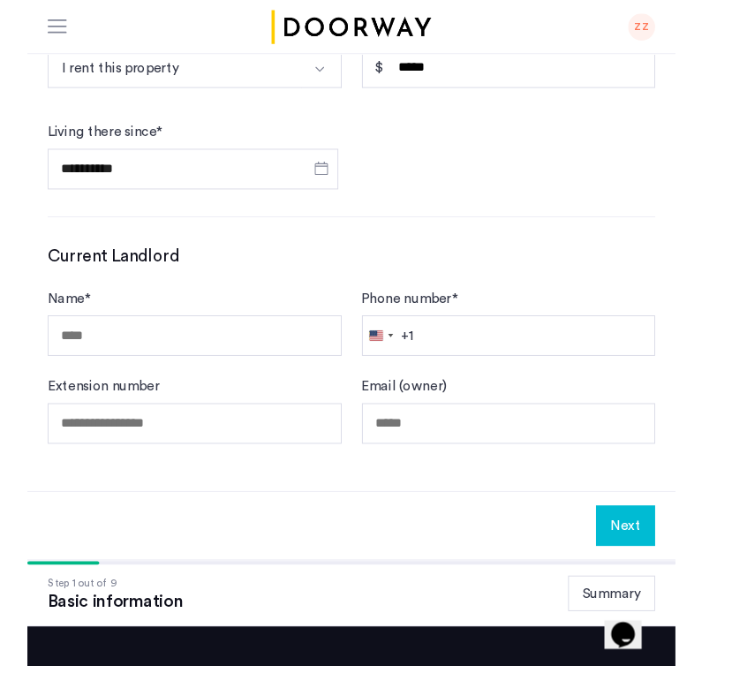
scroll to position [1004, 0]
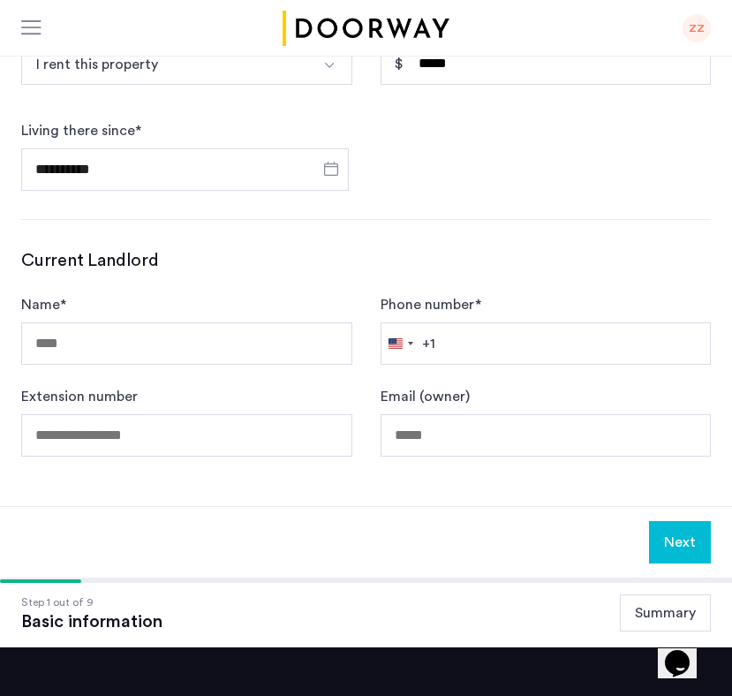
click at [266, 318] on form "Name * Phone number * [GEOGRAPHIC_DATA] +1 +1 244 results found [GEOGRAPHIC_DAT…" at bounding box center [366, 375] width 690 height 163
click at [197, 322] on input "Name *" at bounding box center [186, 343] width 331 height 42
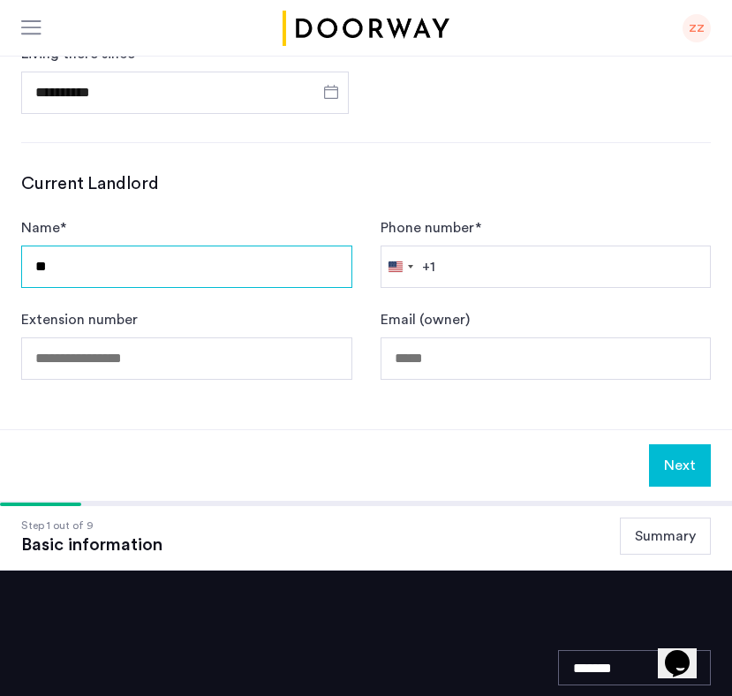
type input "*"
type input "**********"
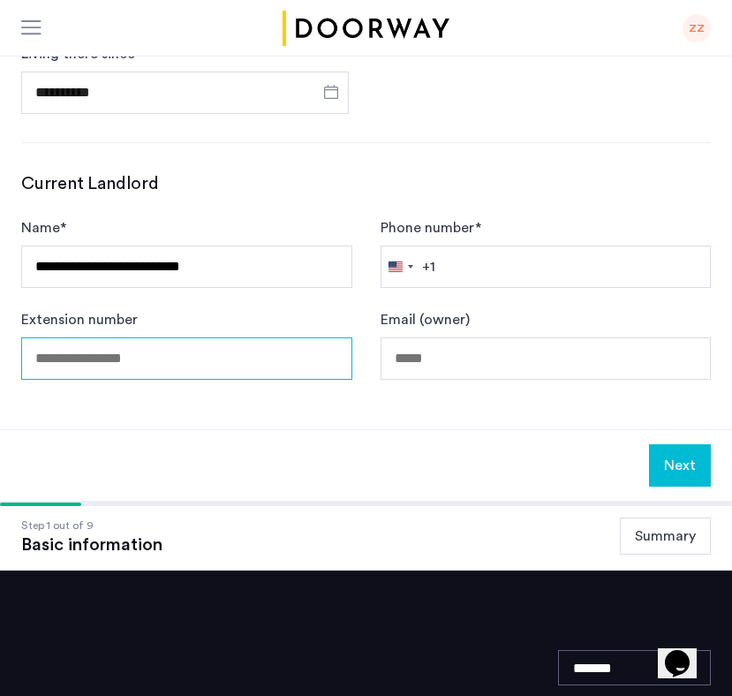
click at [194, 337] on input "Extension number" at bounding box center [186, 358] width 331 height 42
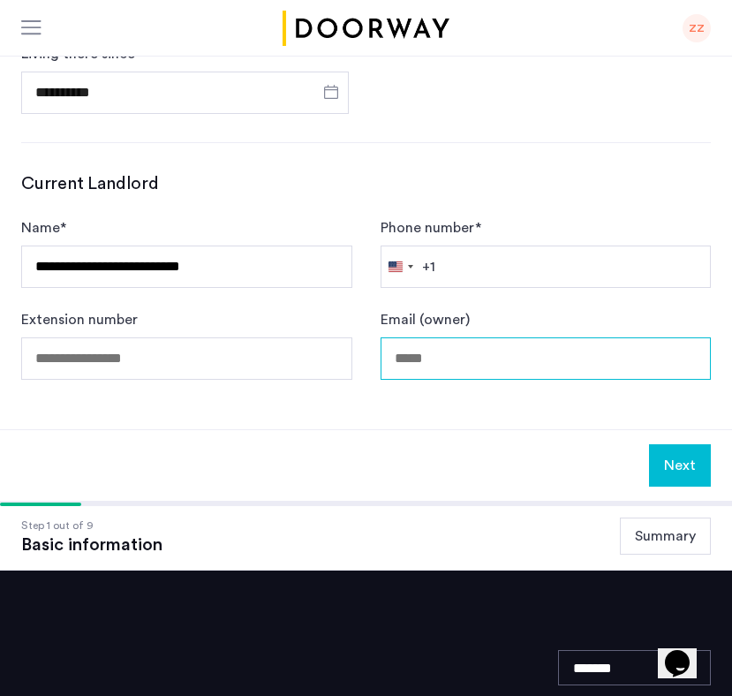
click at [475, 337] on input "Email (owner)" at bounding box center [546, 358] width 331 height 42
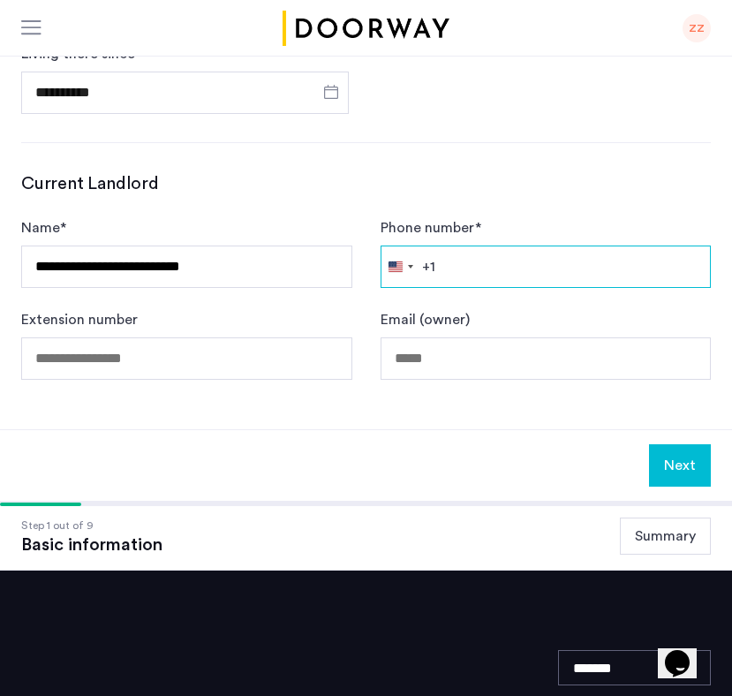
click at [489, 246] on input "Phone number *" at bounding box center [546, 267] width 331 height 42
type input "**********"
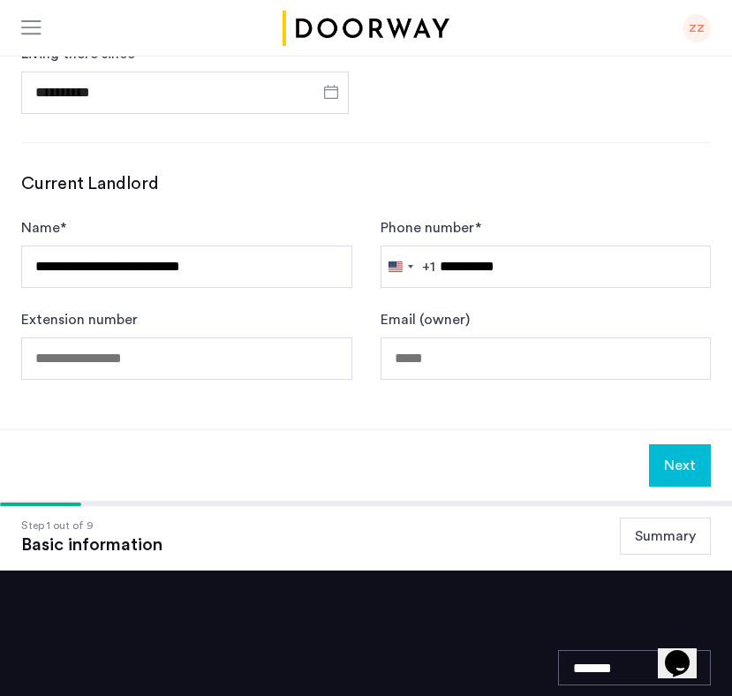
click at [676, 444] on button "Next" at bounding box center [680, 465] width 62 height 42
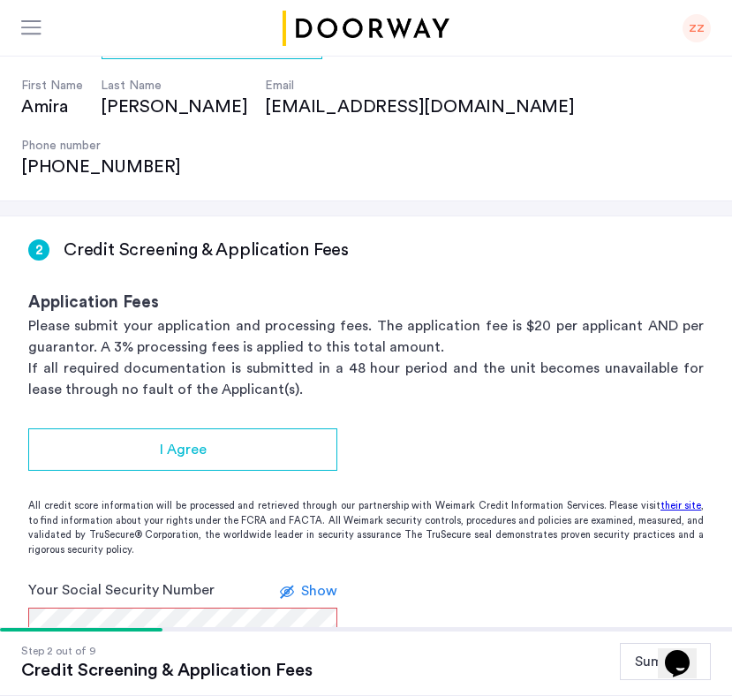
scroll to position [162, 0]
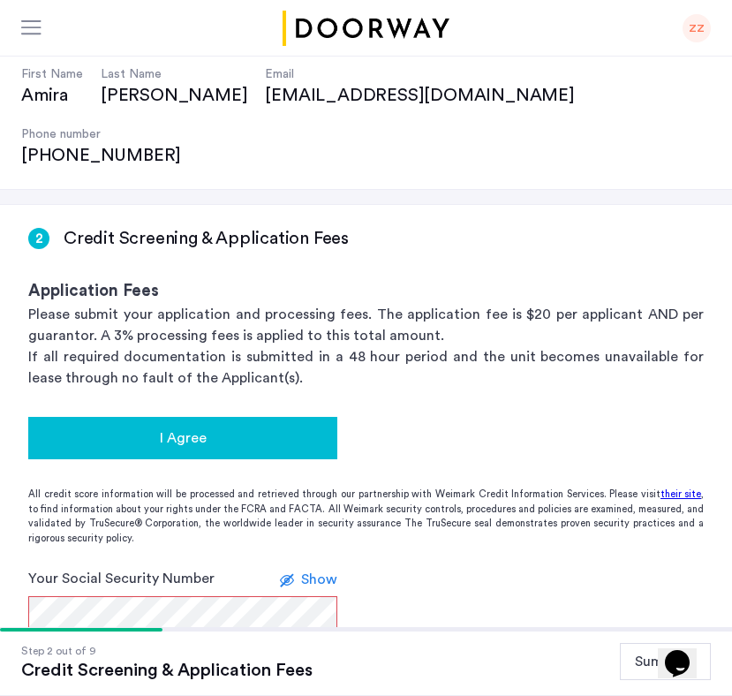
click at [323, 417] on button "I Agree" at bounding box center [182, 438] width 309 height 42
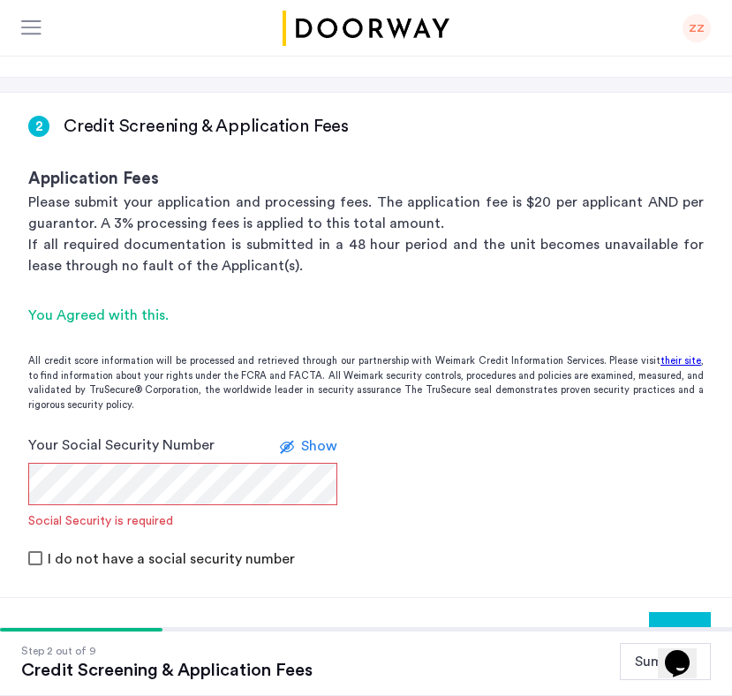
scroll to position [275, 0]
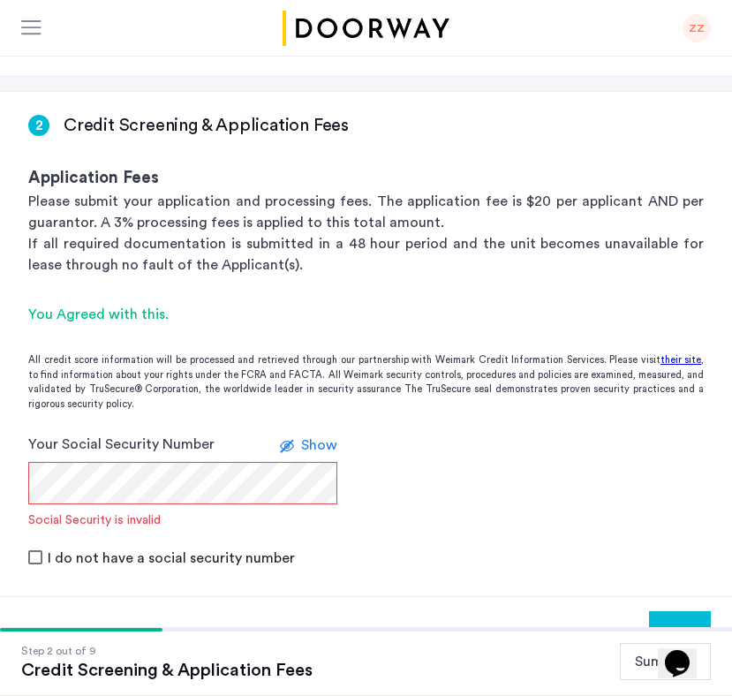
click at [326, 438] on span "Show" at bounding box center [319, 445] width 36 height 14
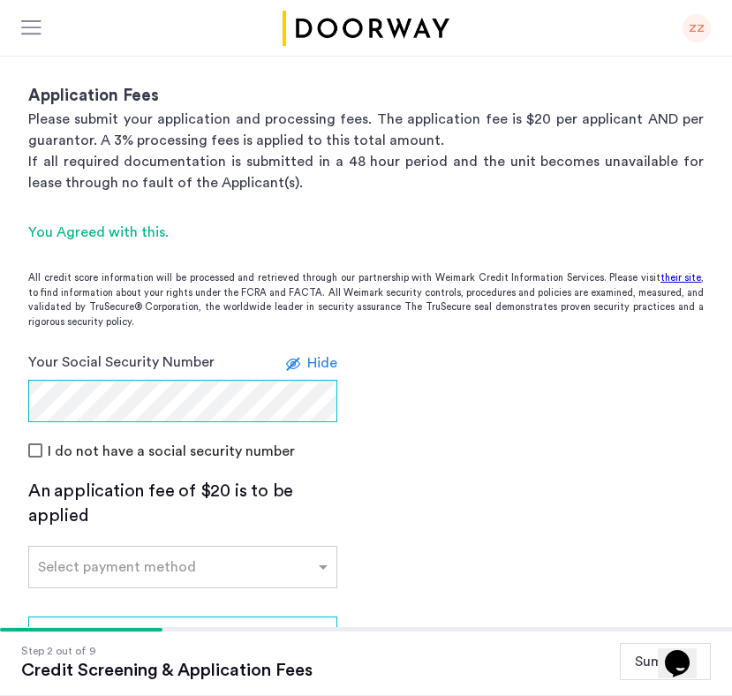
scroll to position [377, 0]
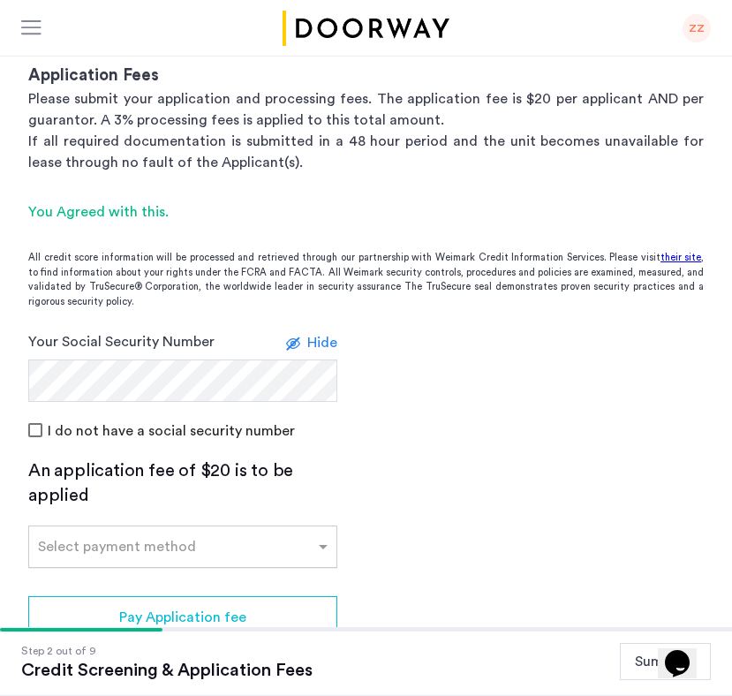
click at [230, 526] on div "Select payment method" at bounding box center [182, 547] width 309 height 42
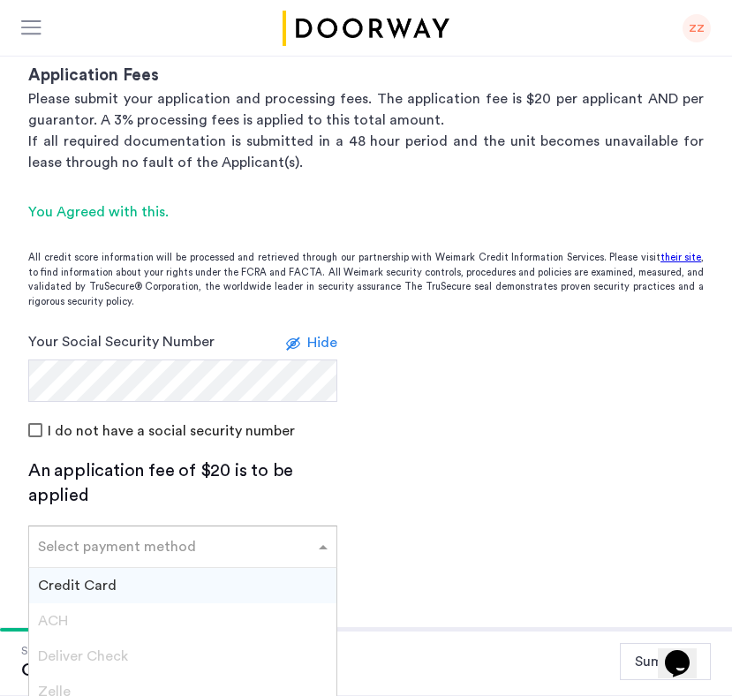
click at [201, 568] on div "Credit Card" at bounding box center [182, 585] width 307 height 35
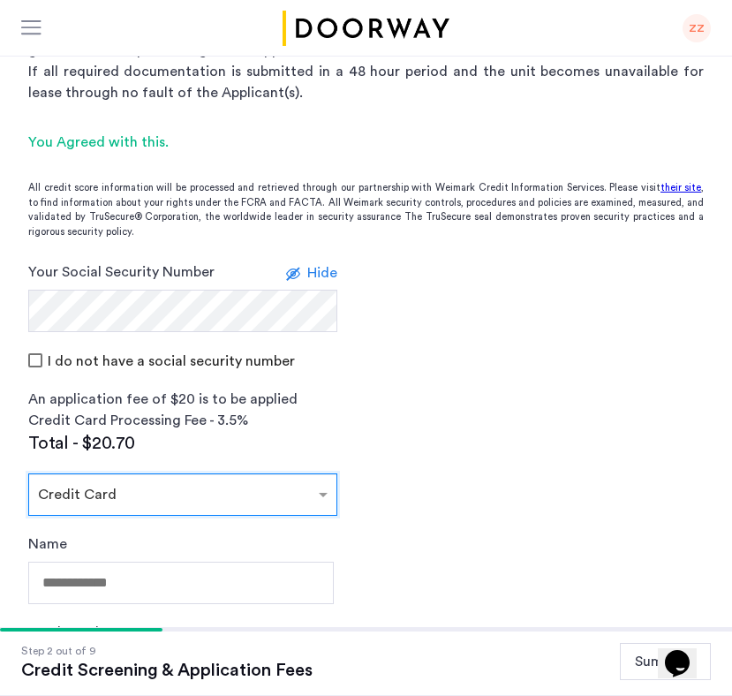
scroll to position [610, 0]
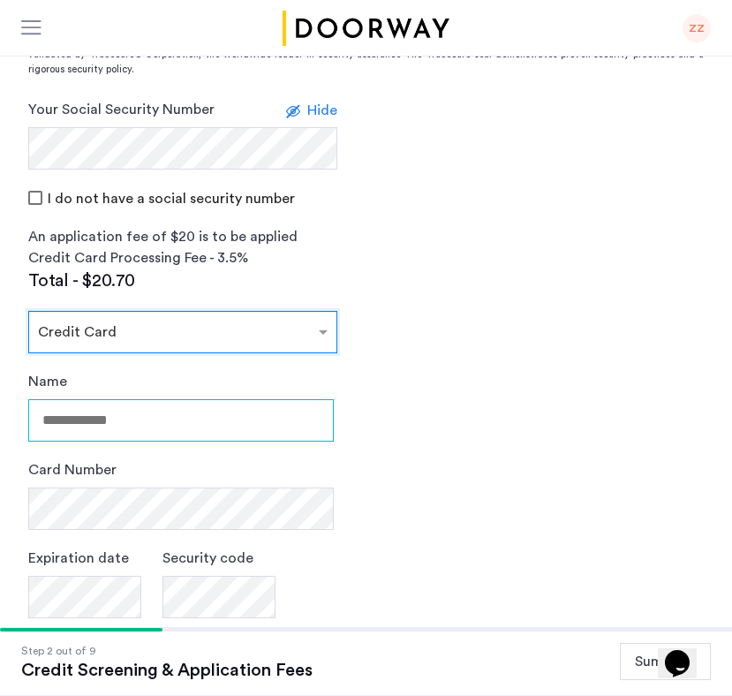
click at [194, 399] on input "Name" at bounding box center [181, 420] width 306 height 42
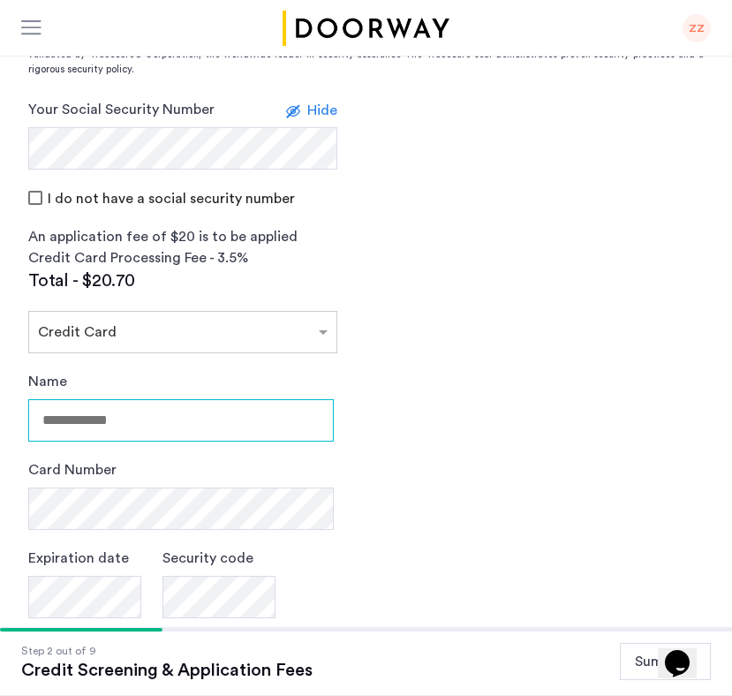
type input "**********"
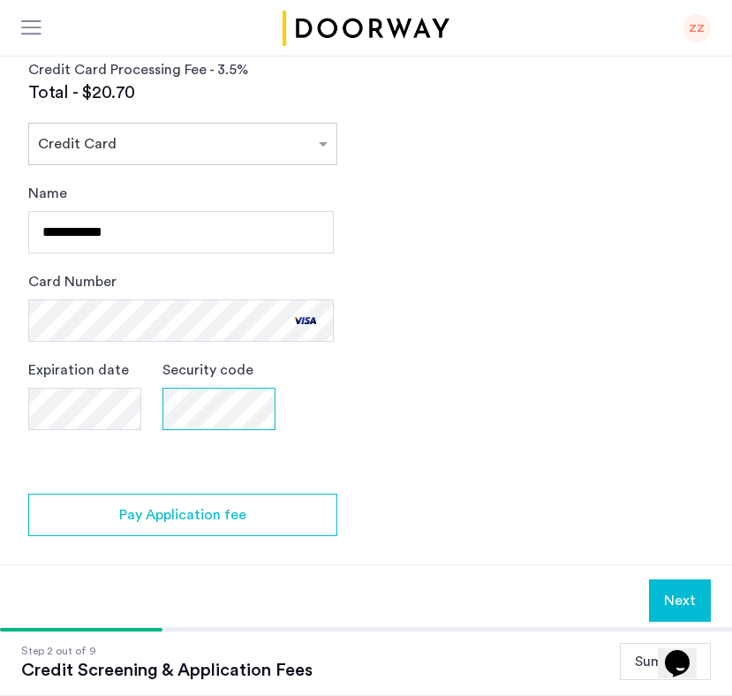
scroll to position [844, 0]
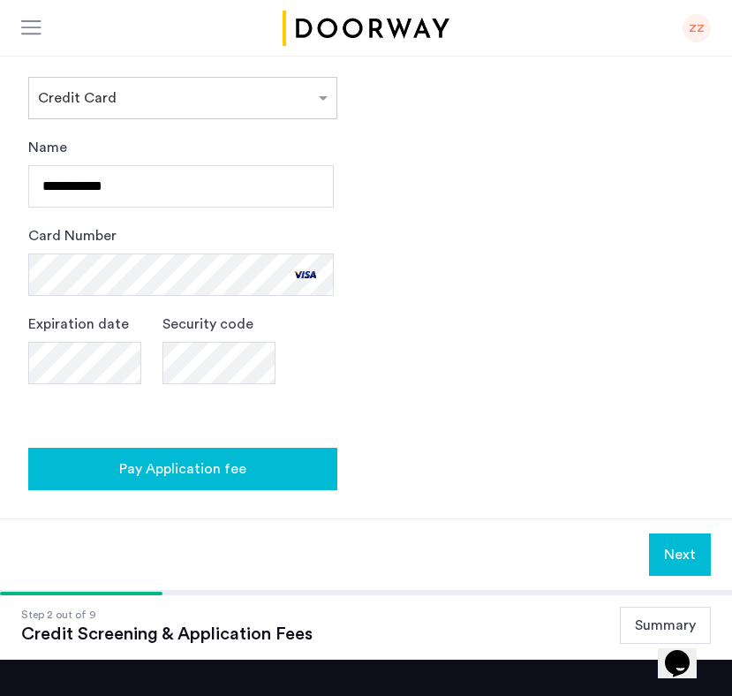
click at [312, 448] on button "Pay Application fee" at bounding box center [182, 469] width 309 height 42
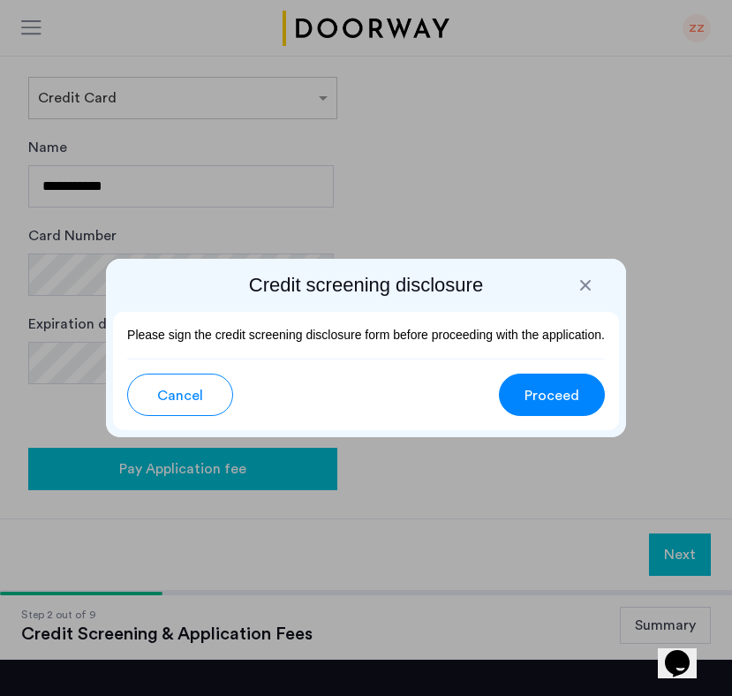
scroll to position [0, 0]
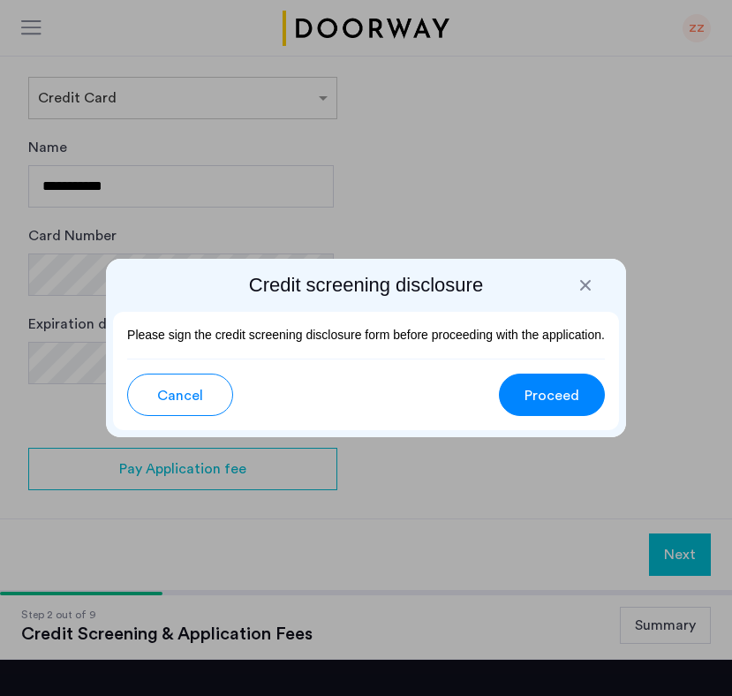
click at [582, 403] on button "Proceed" at bounding box center [552, 395] width 106 height 42
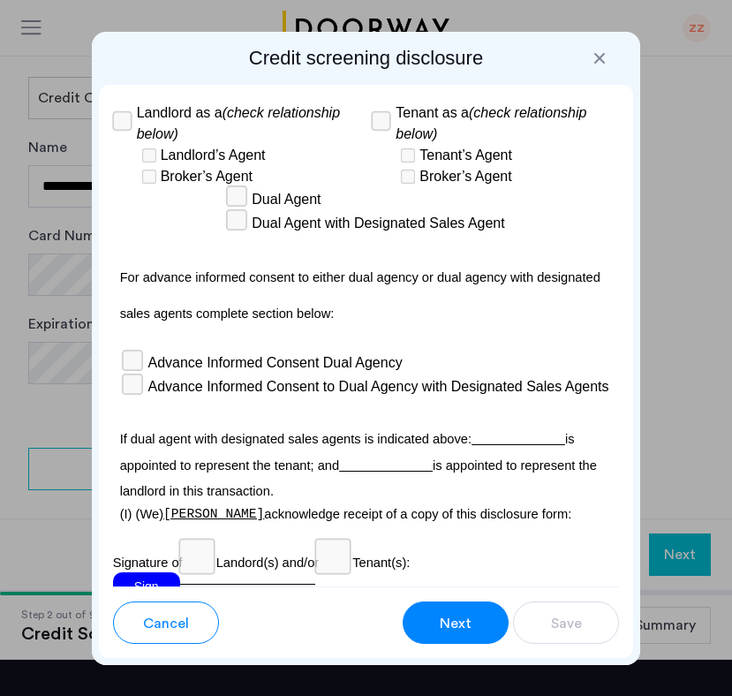
scroll to position [7539, 0]
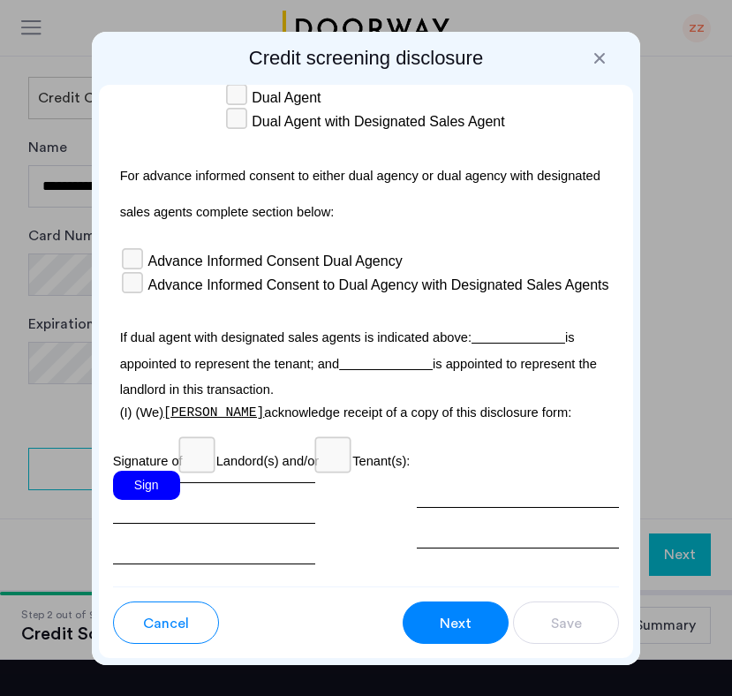
click at [151, 471] on div "Sign" at bounding box center [146, 485] width 67 height 29
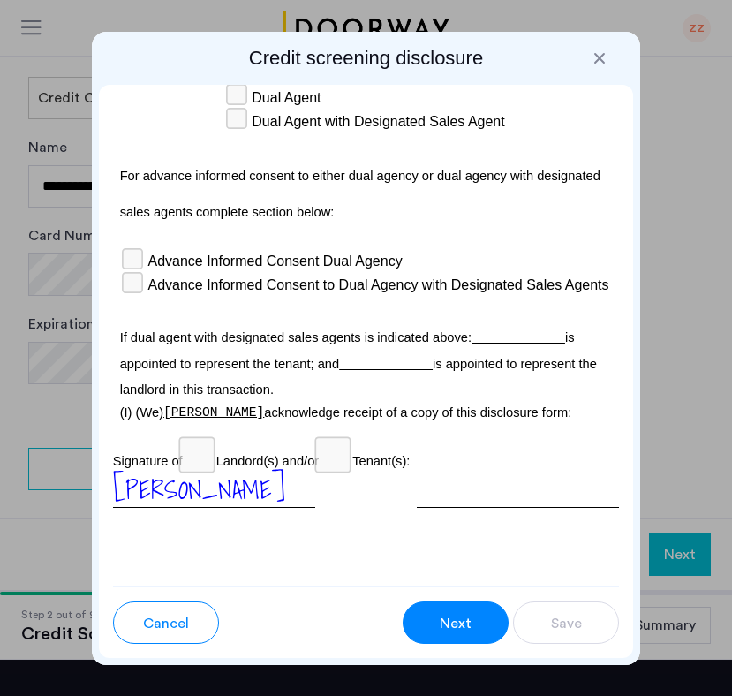
click at [460, 471] on div at bounding box center [518, 510] width 203 height 78
click at [446, 584] on div "Date:" at bounding box center [518, 594] width 203 height 21
click at [499, 482] on div "Date:" at bounding box center [518, 538] width 203 height 134
click at [500, 471] on div at bounding box center [518, 510] width 203 height 78
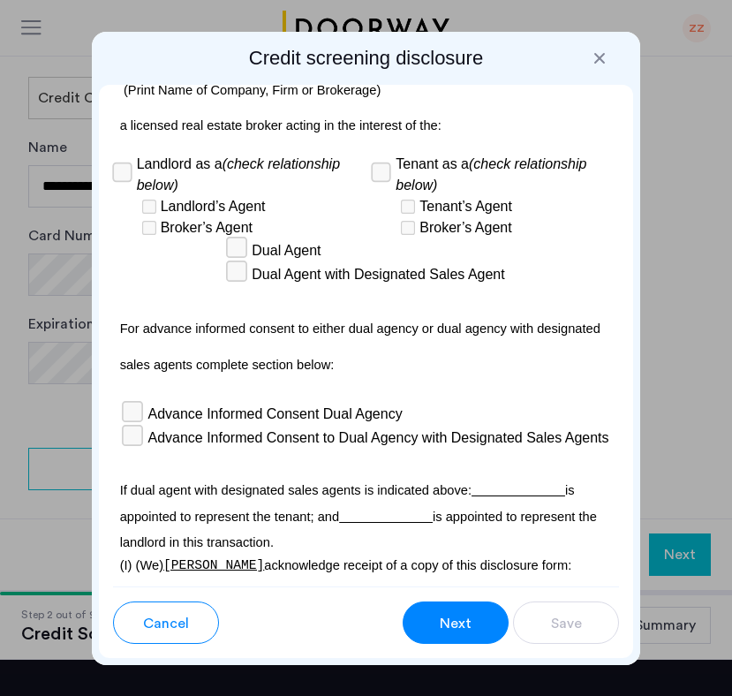
scroll to position [7560, 0]
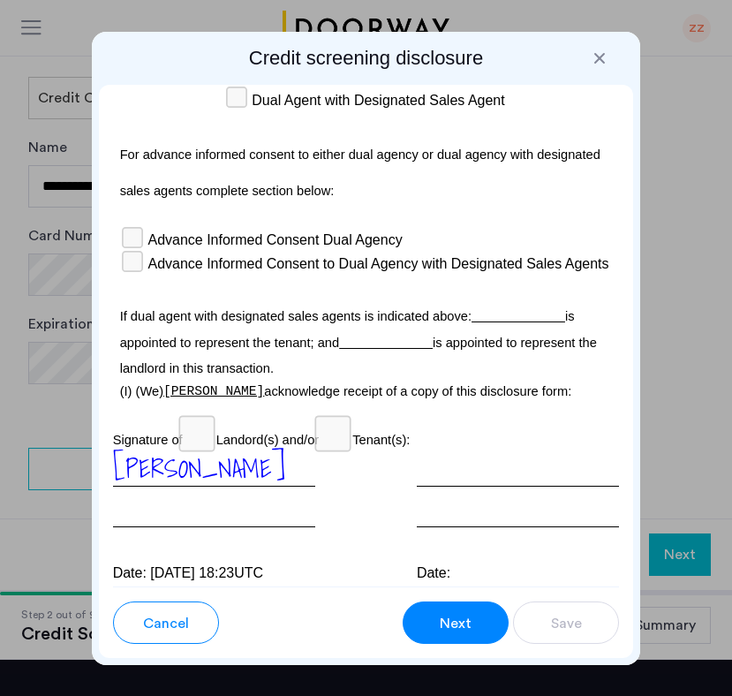
click at [219, 450] on div "[PERSON_NAME]" at bounding box center [214, 489] width 203 height 78
click at [235, 421] on p "Signature of Landord(s) and/or Tenant(s):" at bounding box center [366, 435] width 507 height 29
click at [556, 450] on div at bounding box center [518, 489] width 203 height 78
click at [527, 450] on div at bounding box center [518, 489] width 203 height 78
click at [485, 473] on div "Date:" at bounding box center [518, 517] width 203 height 134
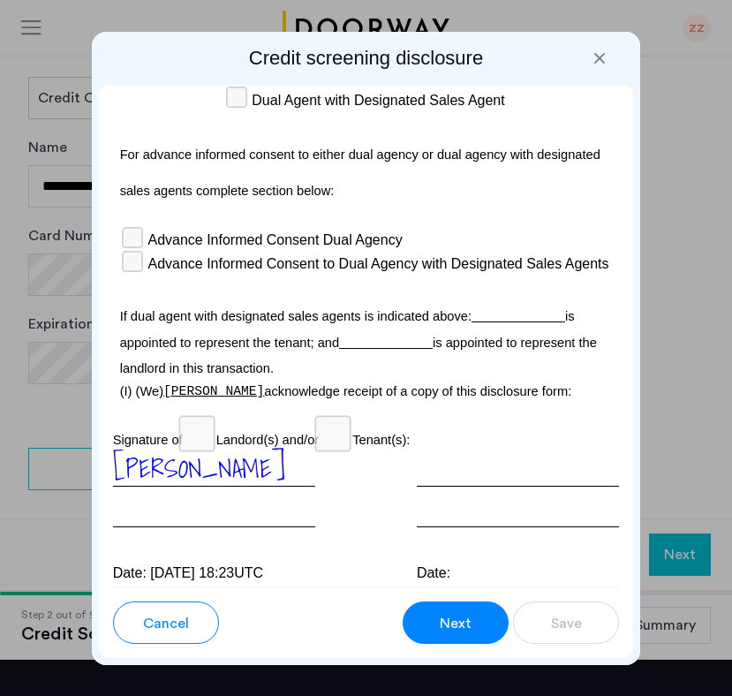
click at [476, 563] on div "Date:" at bounding box center [518, 573] width 203 height 21
click at [221, 563] on div "Date: [DATE] 18:23UTC" at bounding box center [214, 573] width 203 height 21
click at [218, 628] on p "DOS-1735-f (Rev. 11/15)" at bounding box center [366, 637] width 507 height 19
click at [446, 633] on button "Next" at bounding box center [456, 623] width 106 height 42
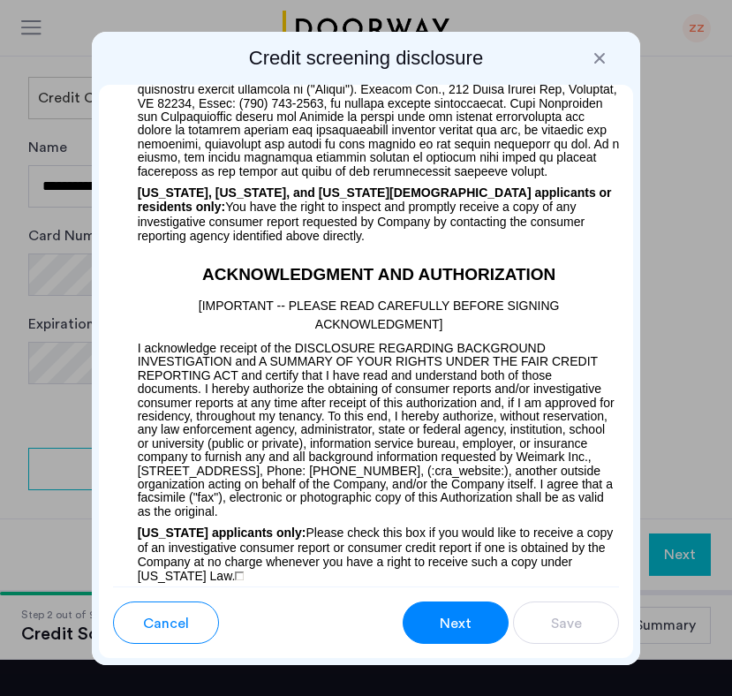
scroll to position [2014, 0]
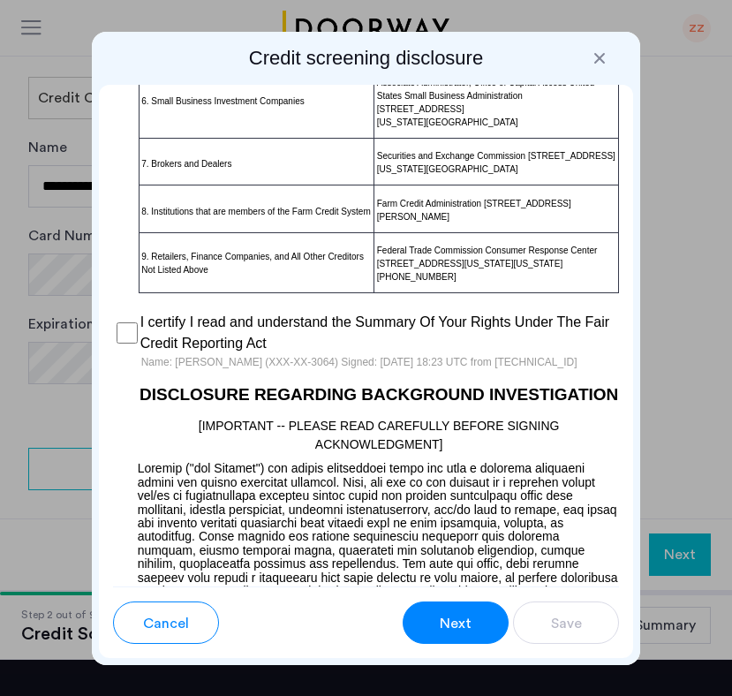
click at [475, 611] on button "Next" at bounding box center [456, 623] width 106 height 42
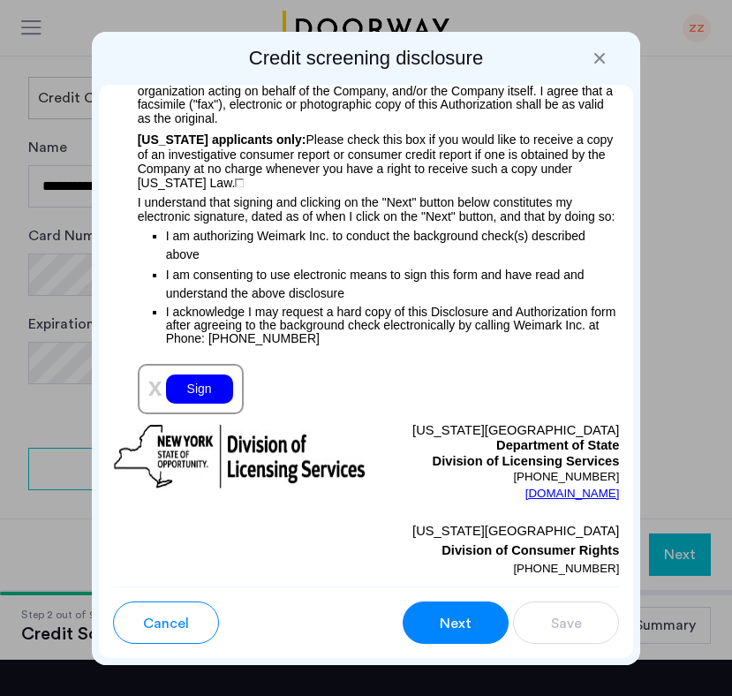
scroll to position [3005, 0]
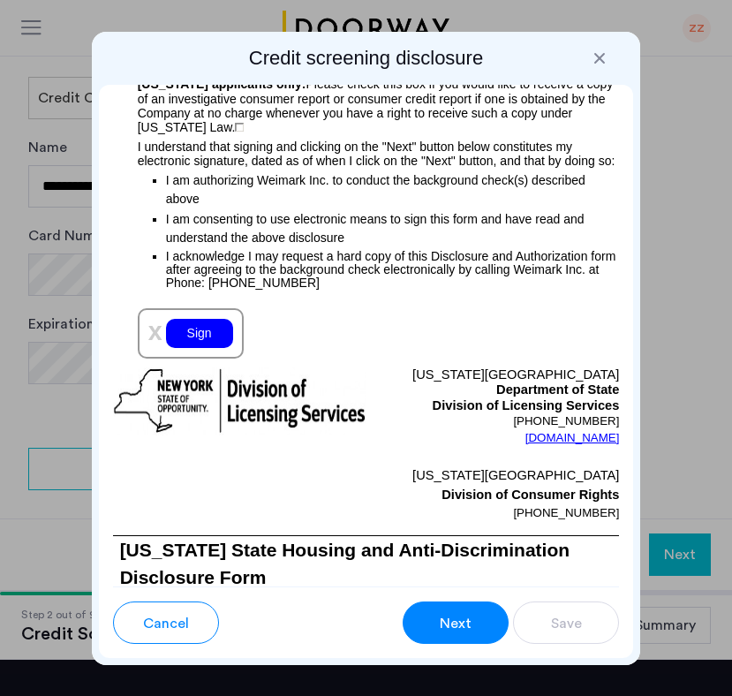
click at [207, 342] on div "Sign" at bounding box center [199, 333] width 67 height 29
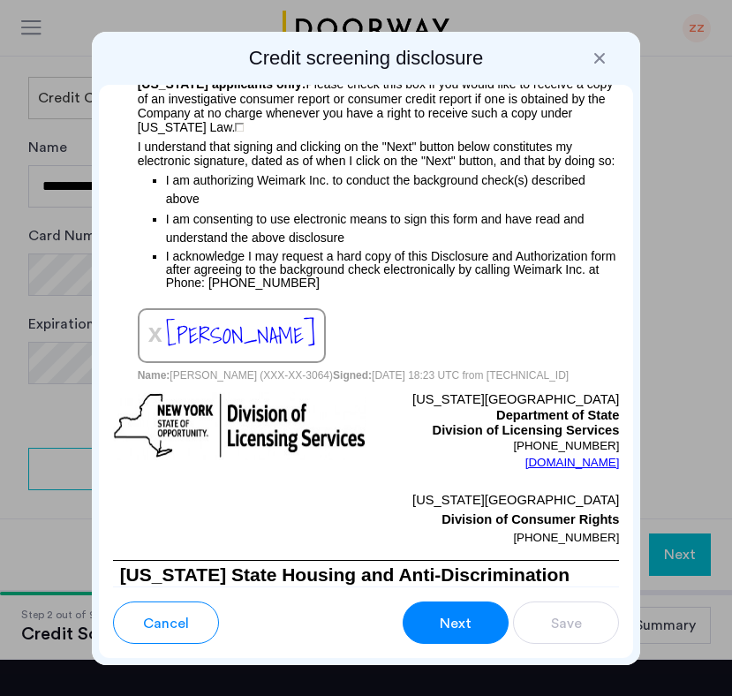
click at [487, 616] on button "Next" at bounding box center [456, 623] width 106 height 42
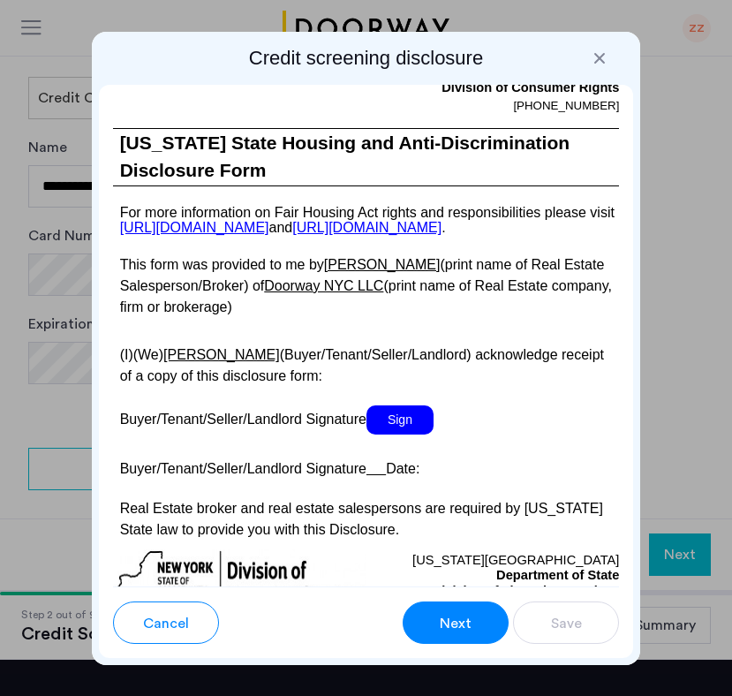
scroll to position [4783, 0]
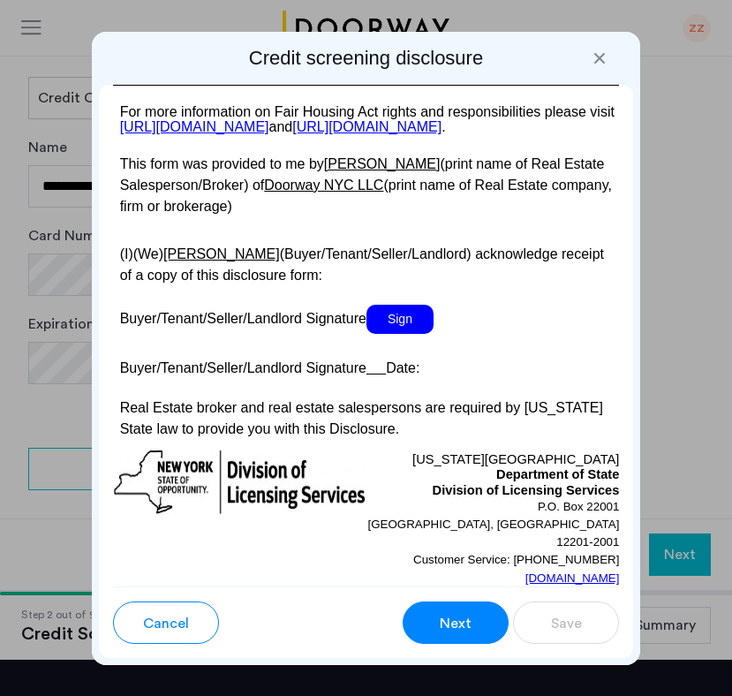
click at [397, 334] on span "Sign" at bounding box center [400, 319] width 67 height 29
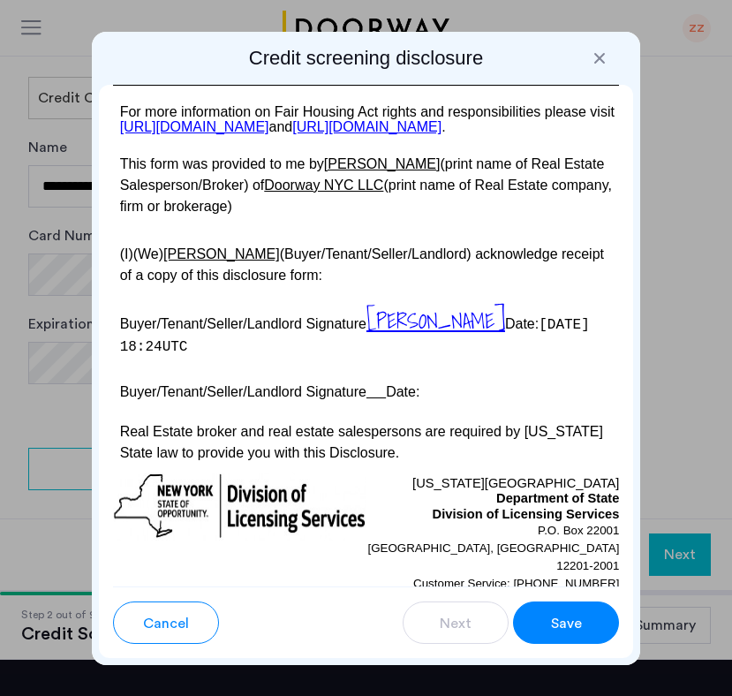
click at [599, 615] on button "Save" at bounding box center [566, 623] width 106 height 42
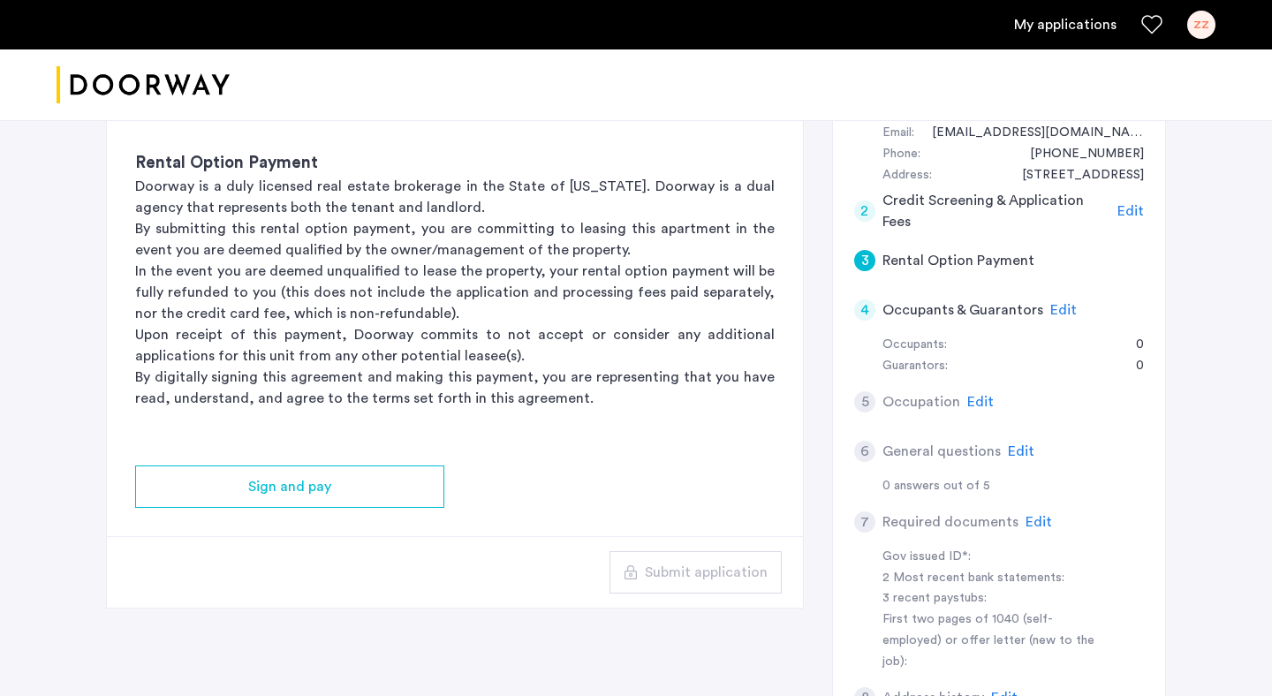
scroll to position [360, 0]
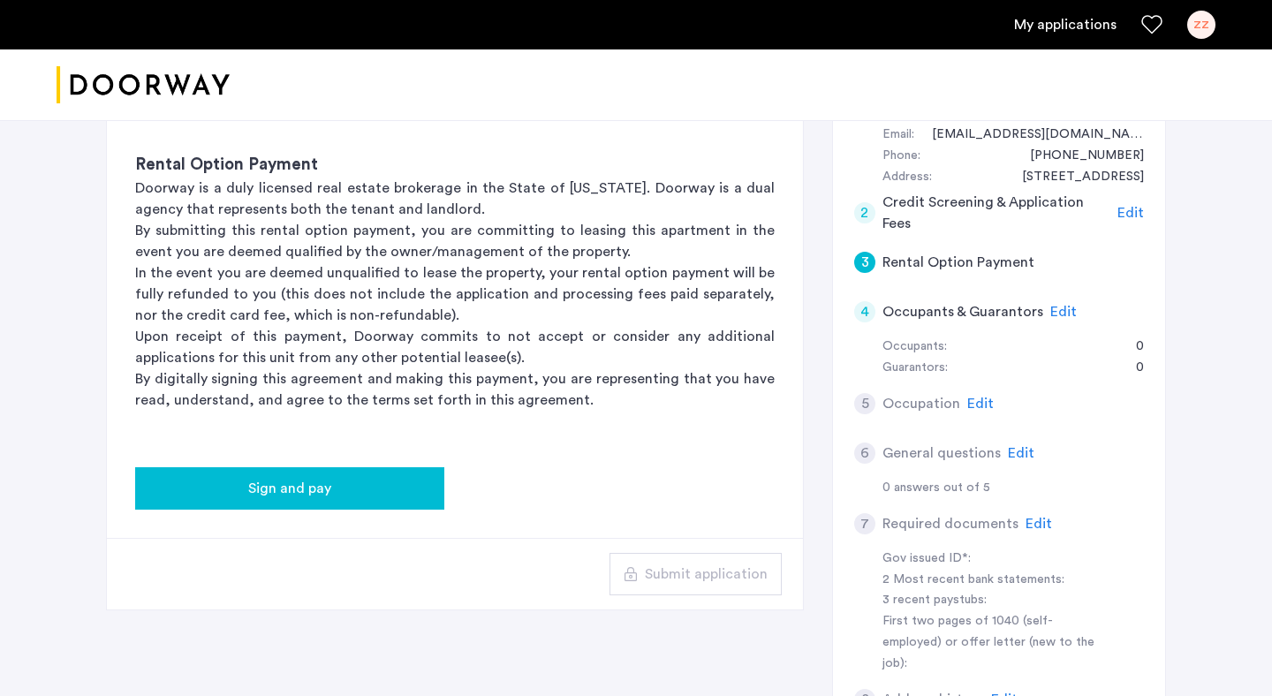
click at [383, 483] on div "Sign and pay" at bounding box center [289, 488] width 281 height 21
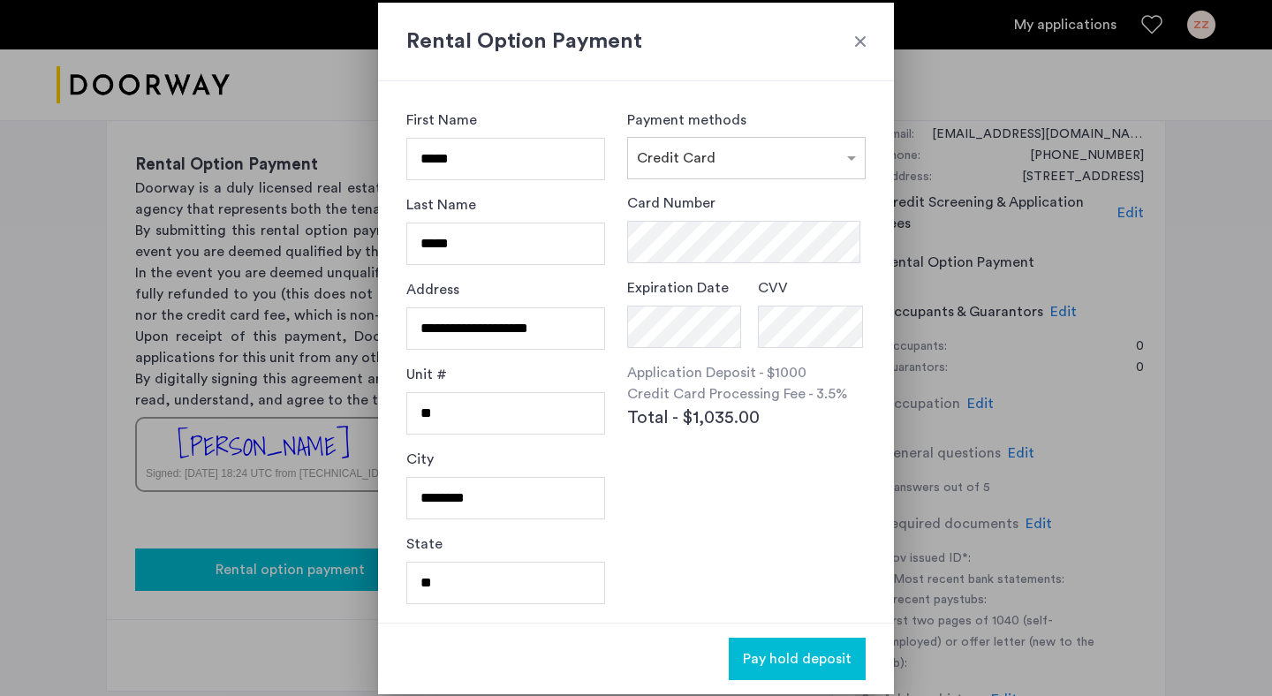
scroll to position [0, 0]
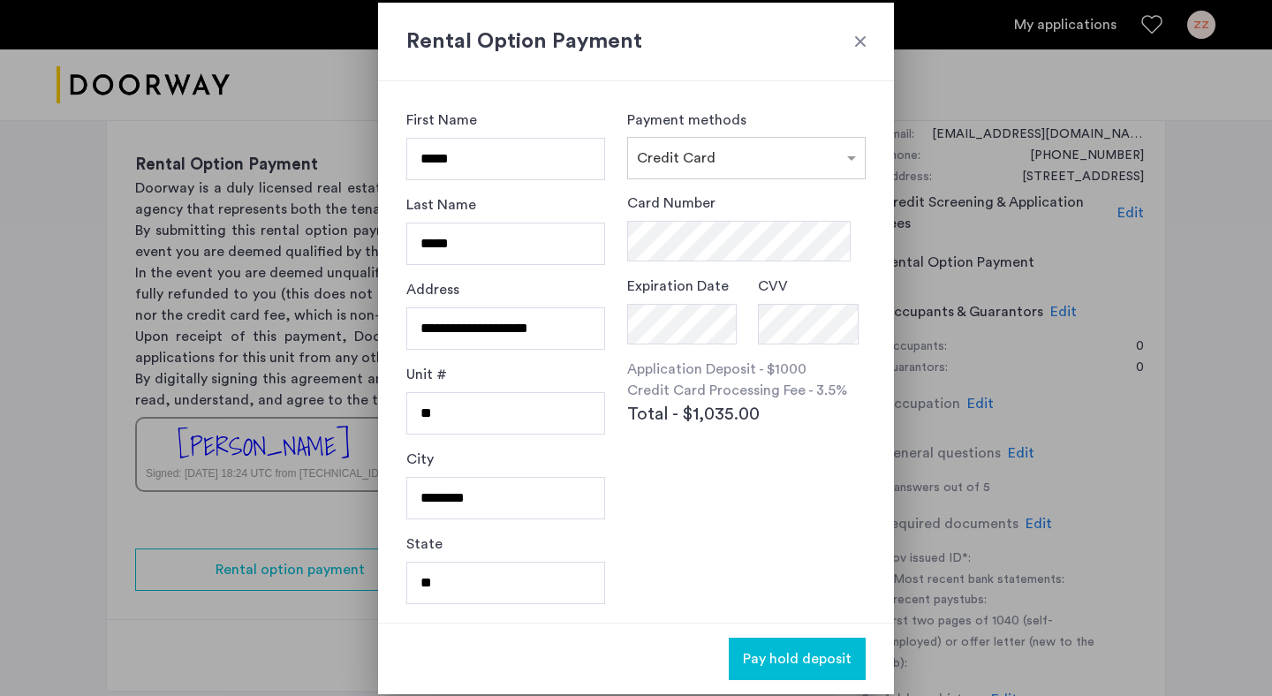
click at [789, 550] on div "Payment methods × Credit Card Card Number Expiration Date CVV Application Depos…" at bounding box center [746, 352] width 239 height 485
click at [1163, 322] on div at bounding box center [636, 348] width 1272 height 696
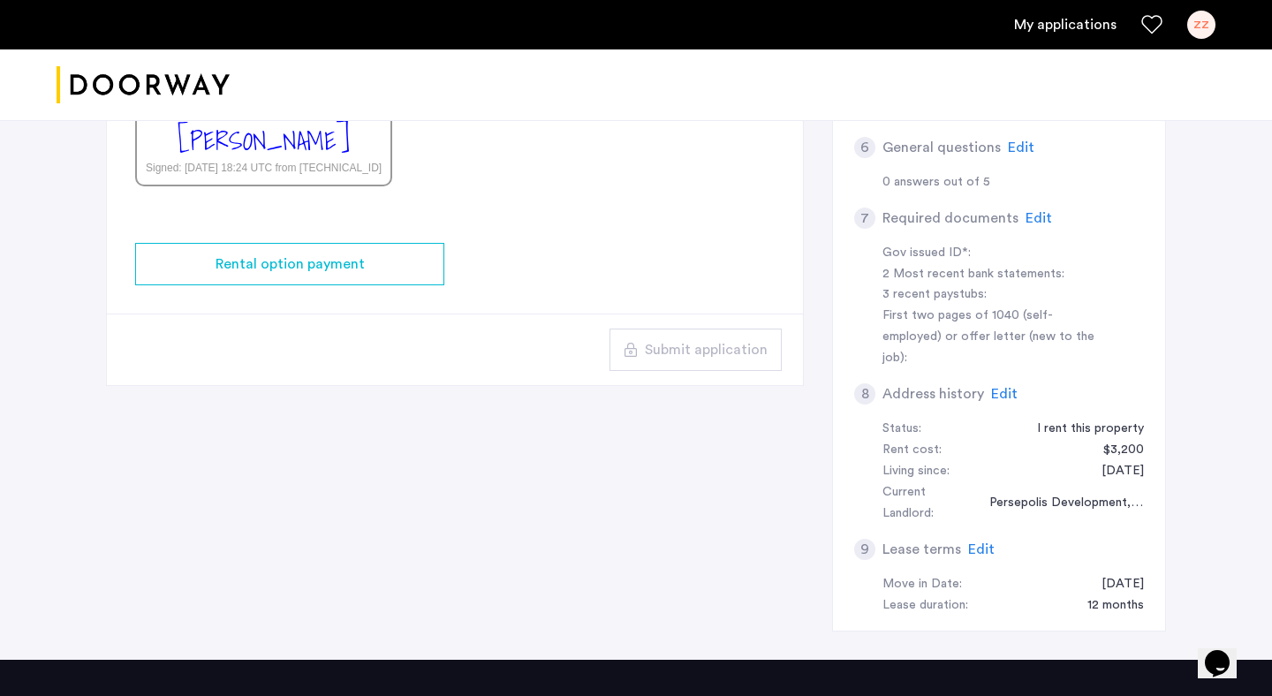
scroll to position [865, 0]
